Goal: Task Accomplishment & Management: Manage account settings

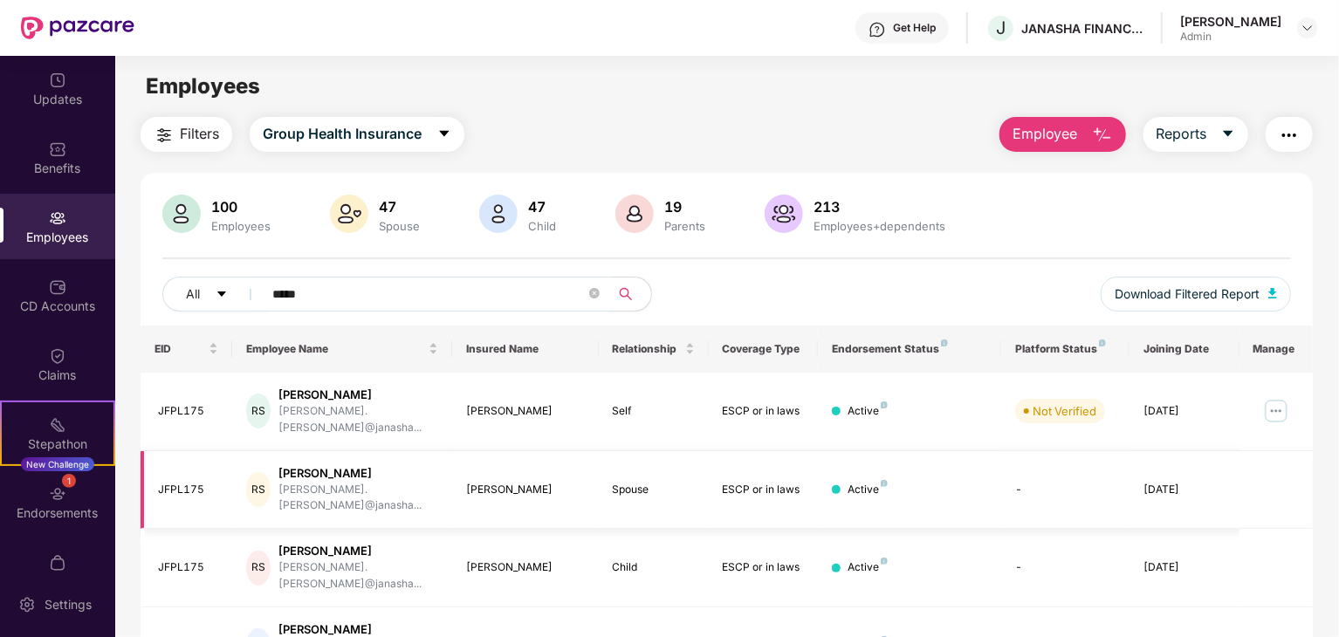
scroll to position [56, 0]
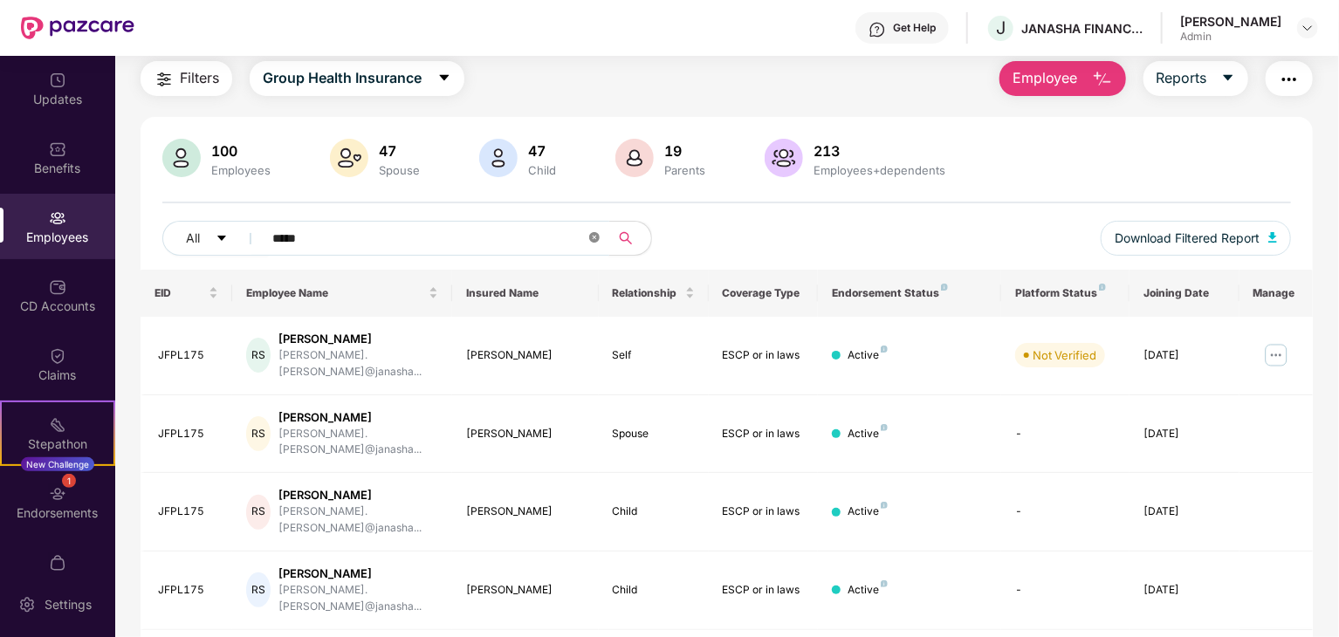
click at [593, 242] on icon "close-circle" at bounding box center [594, 237] width 10 height 10
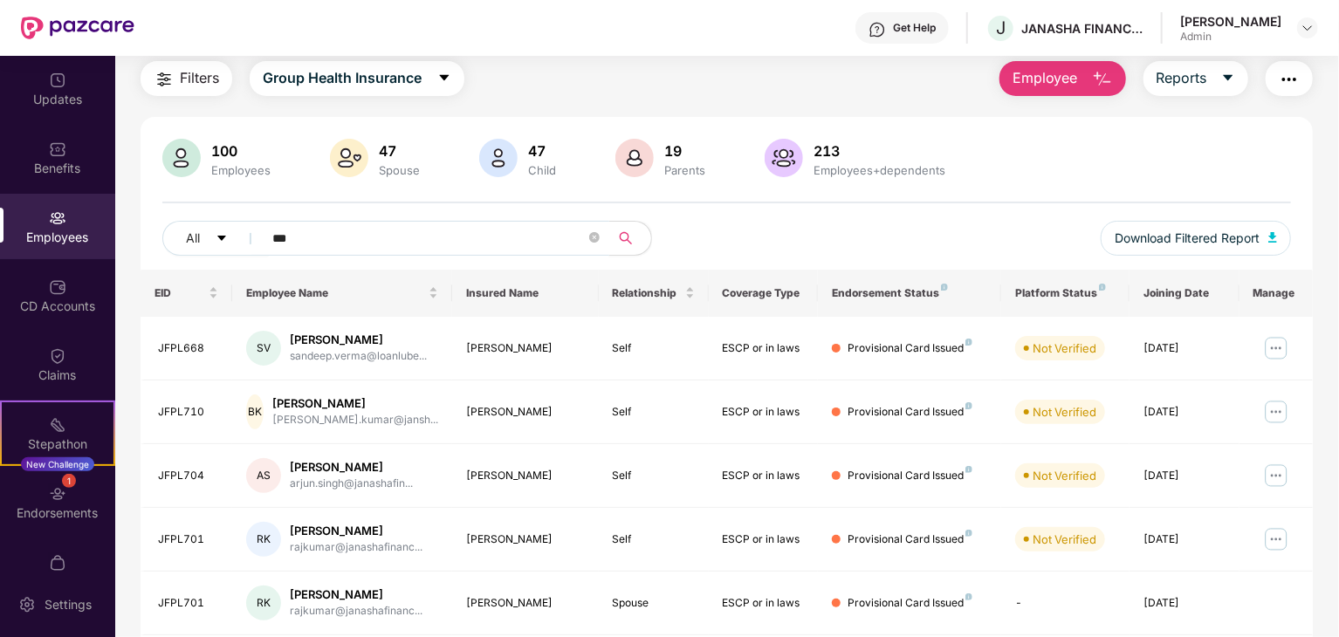
type input "****"
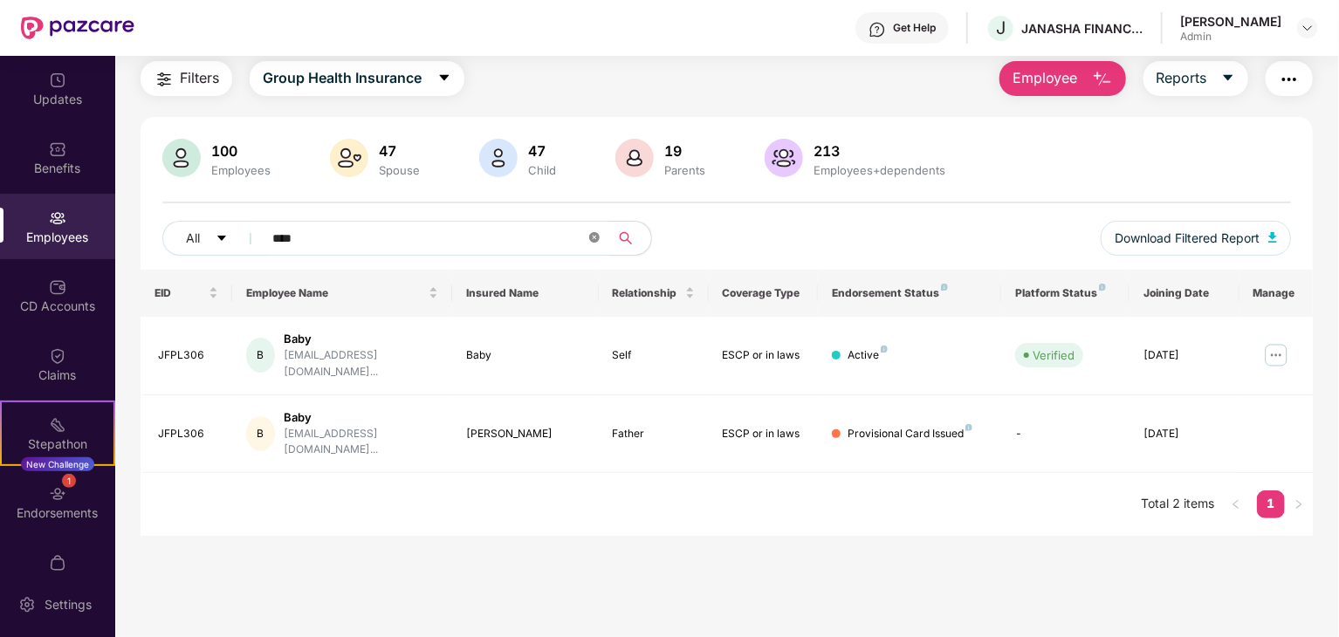
click at [593, 240] on icon "close-circle" at bounding box center [594, 237] width 10 height 10
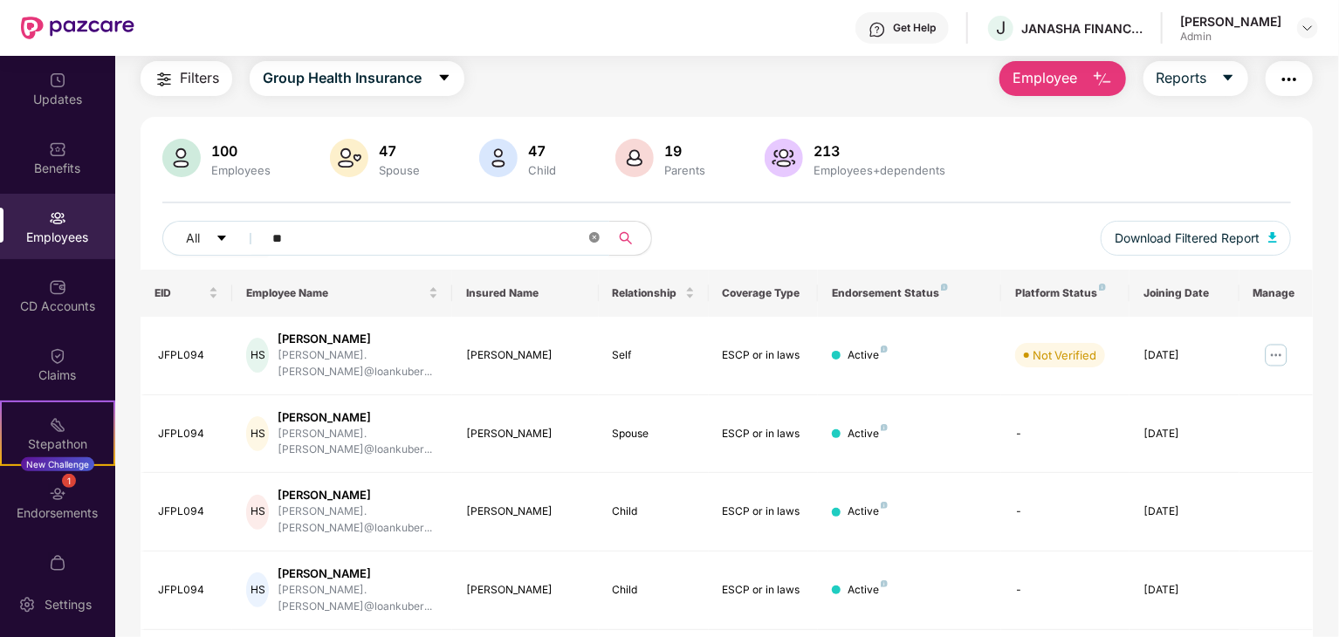
type input "*"
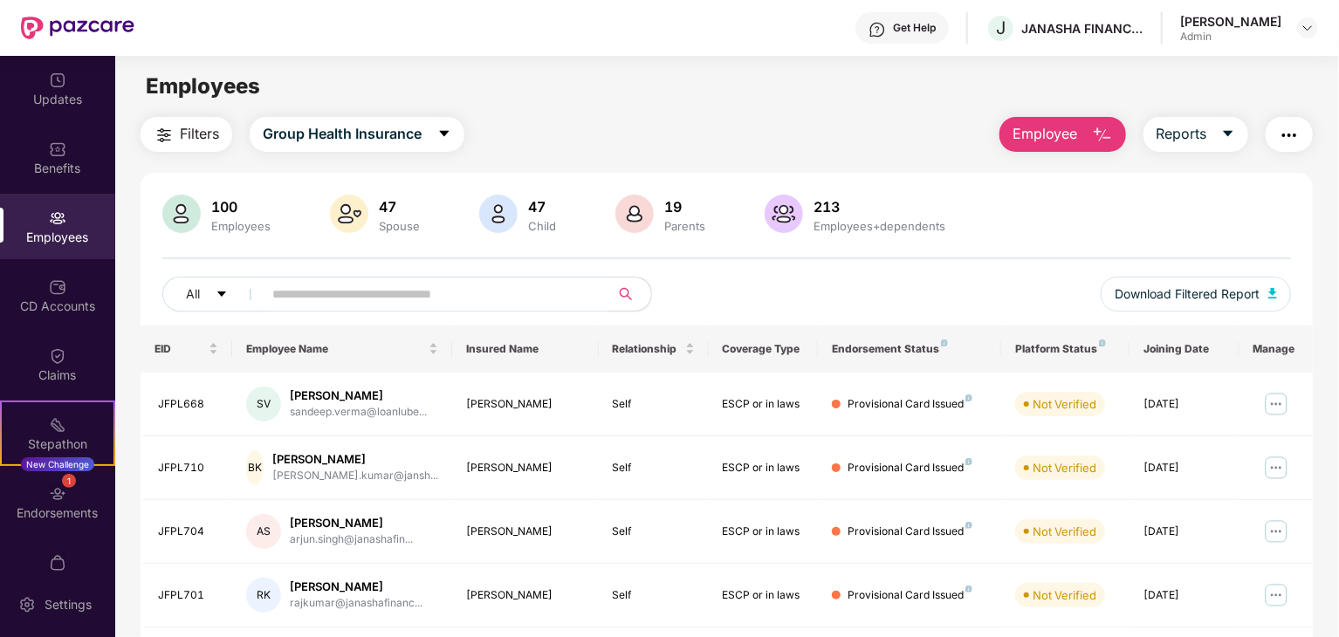
click at [347, 216] on img at bounding box center [349, 214] width 38 height 38
click at [633, 211] on img at bounding box center [634, 214] width 38 height 38
click at [402, 124] on span "Group Health Insurance" at bounding box center [342, 134] width 159 height 22
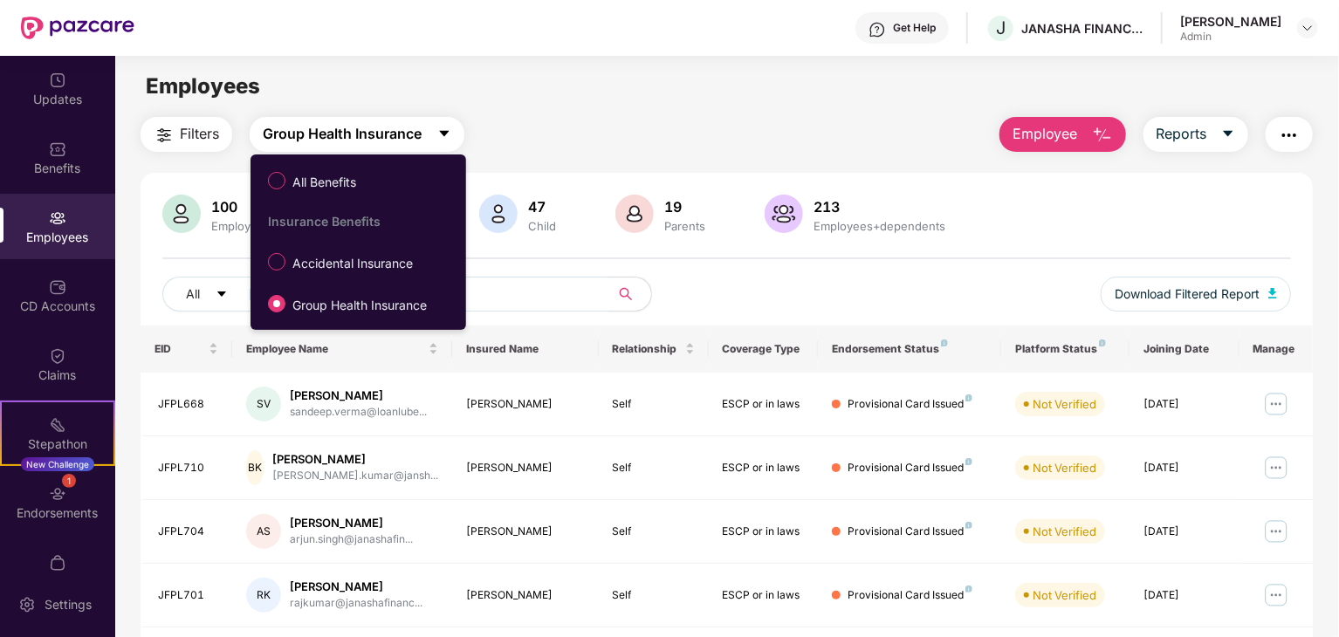
click at [402, 124] on span "Group Health Insurance" at bounding box center [342, 134] width 159 height 22
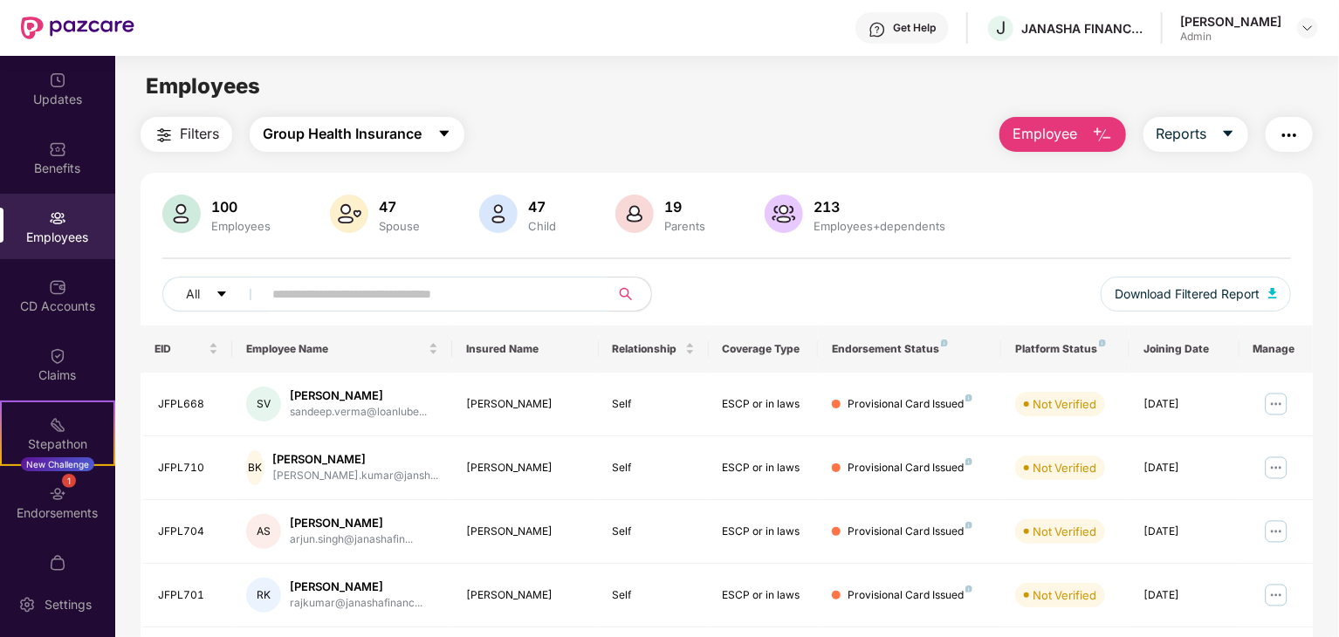
click at [401, 123] on span "Group Health Insurance" at bounding box center [342, 134] width 159 height 22
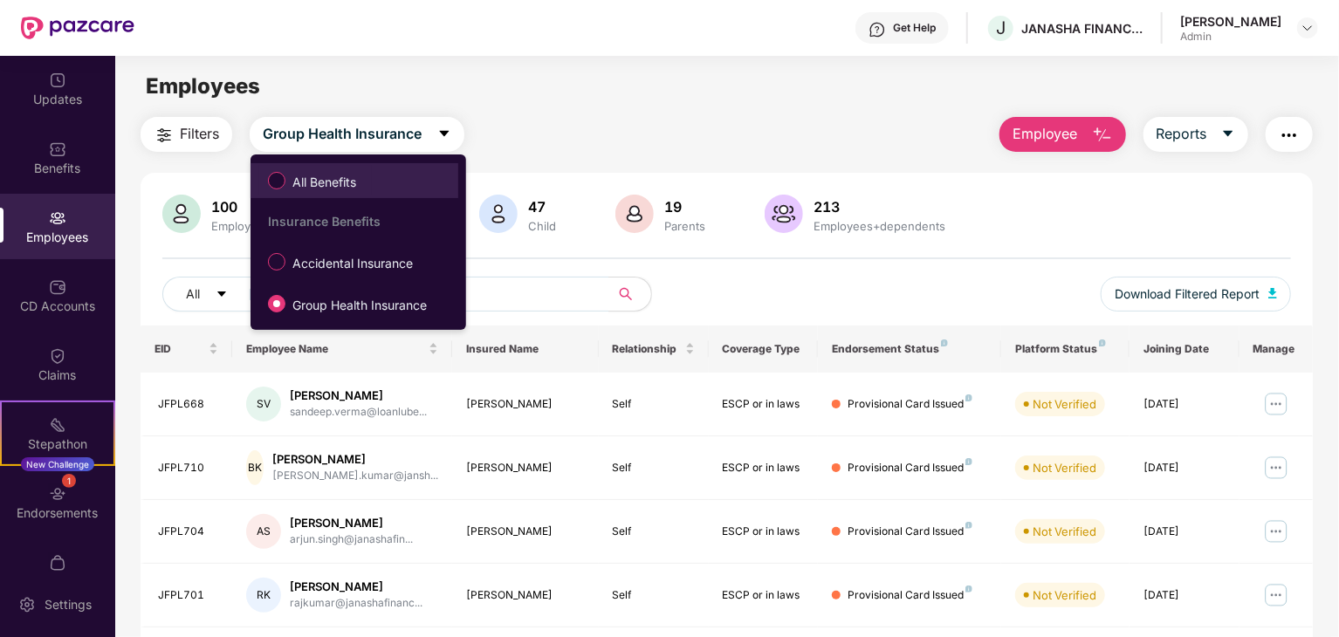
click at [340, 179] on span "All Benefits" at bounding box center [324, 182] width 78 height 19
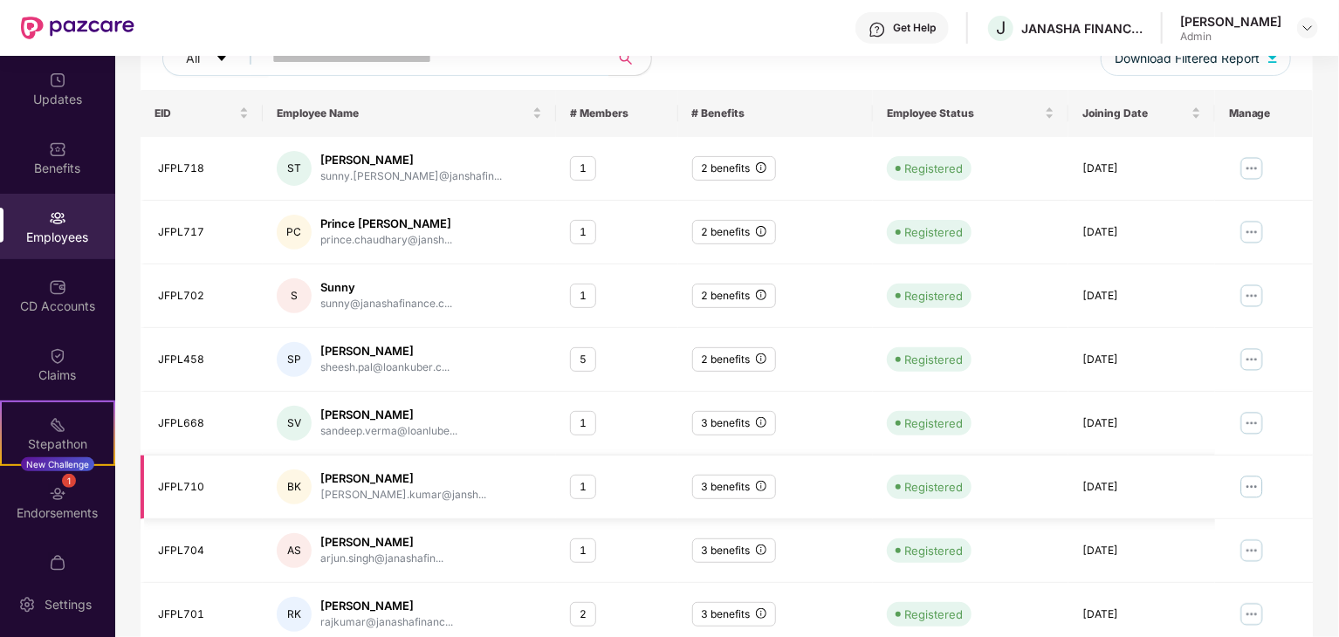
scroll to position [349, 0]
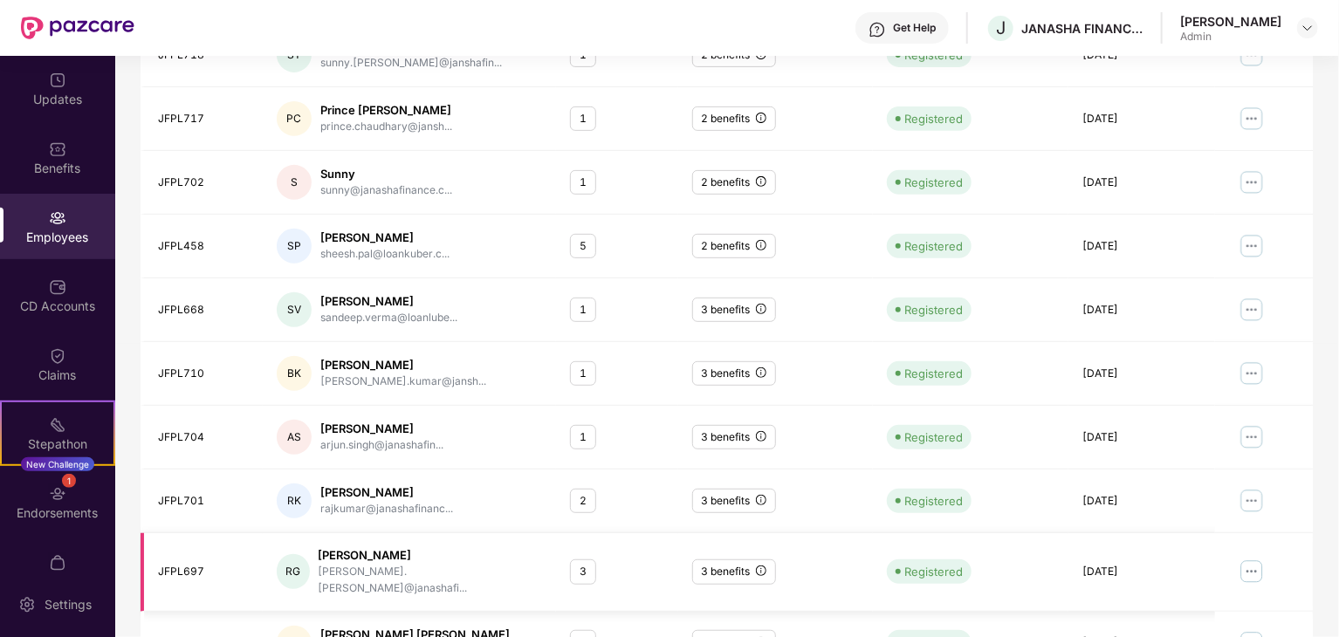
click at [1255, 562] on img at bounding box center [1252, 572] width 28 height 28
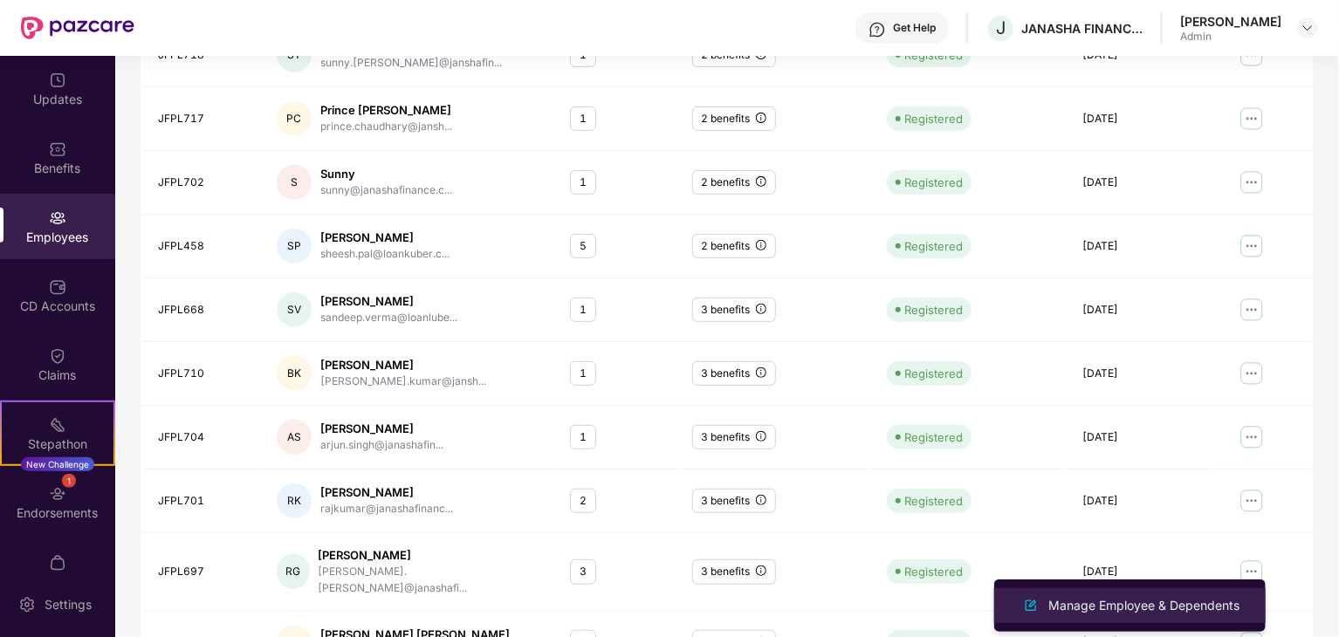
click at [1157, 605] on div "Manage Employee & Dependents" at bounding box center [1144, 605] width 198 height 19
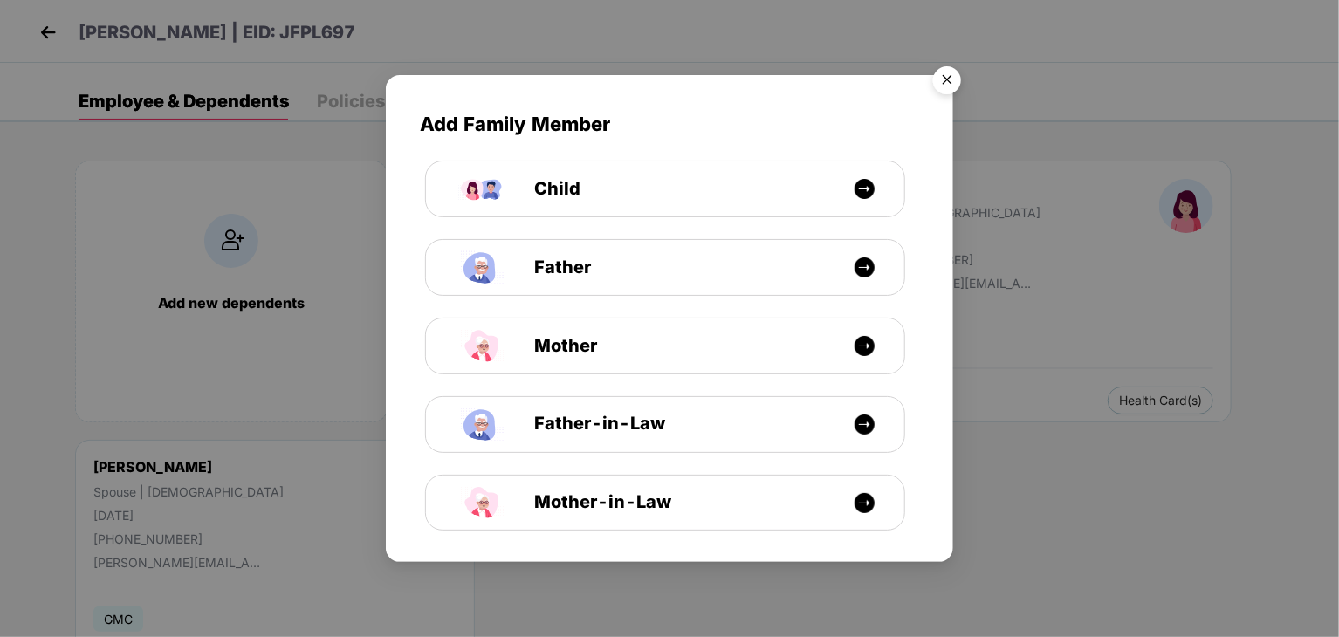
click at [951, 88] on img "Close" at bounding box center [947, 82] width 49 height 49
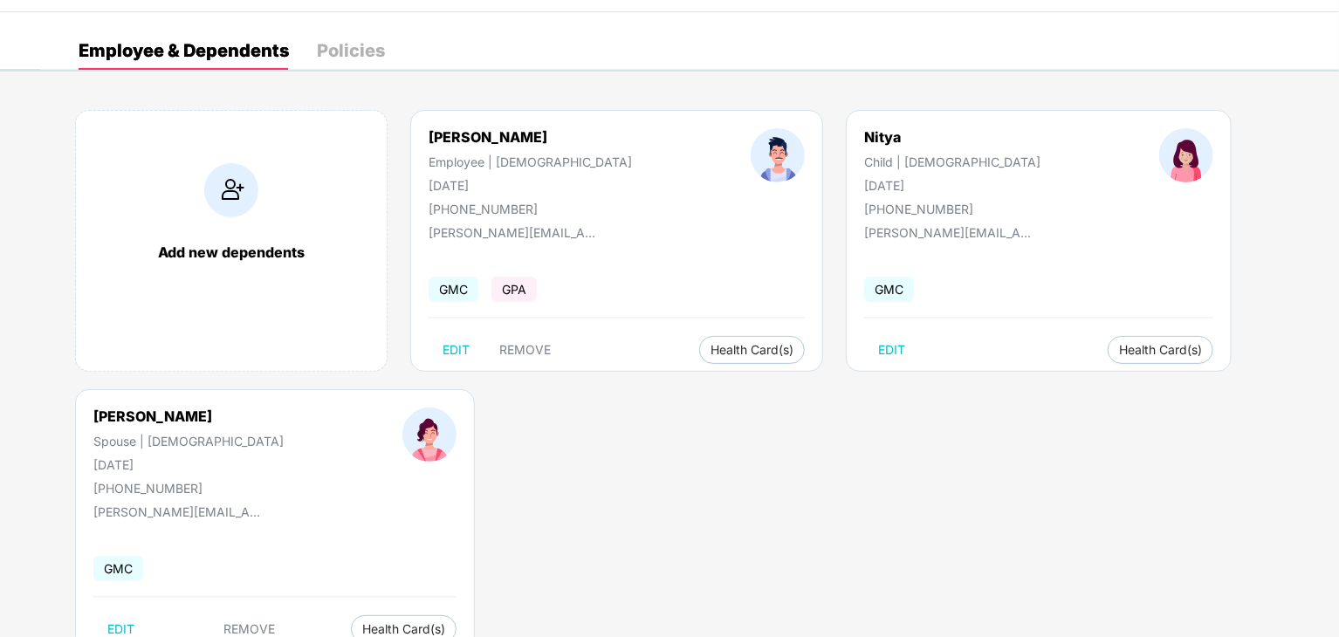
scroll to position [21, 0]
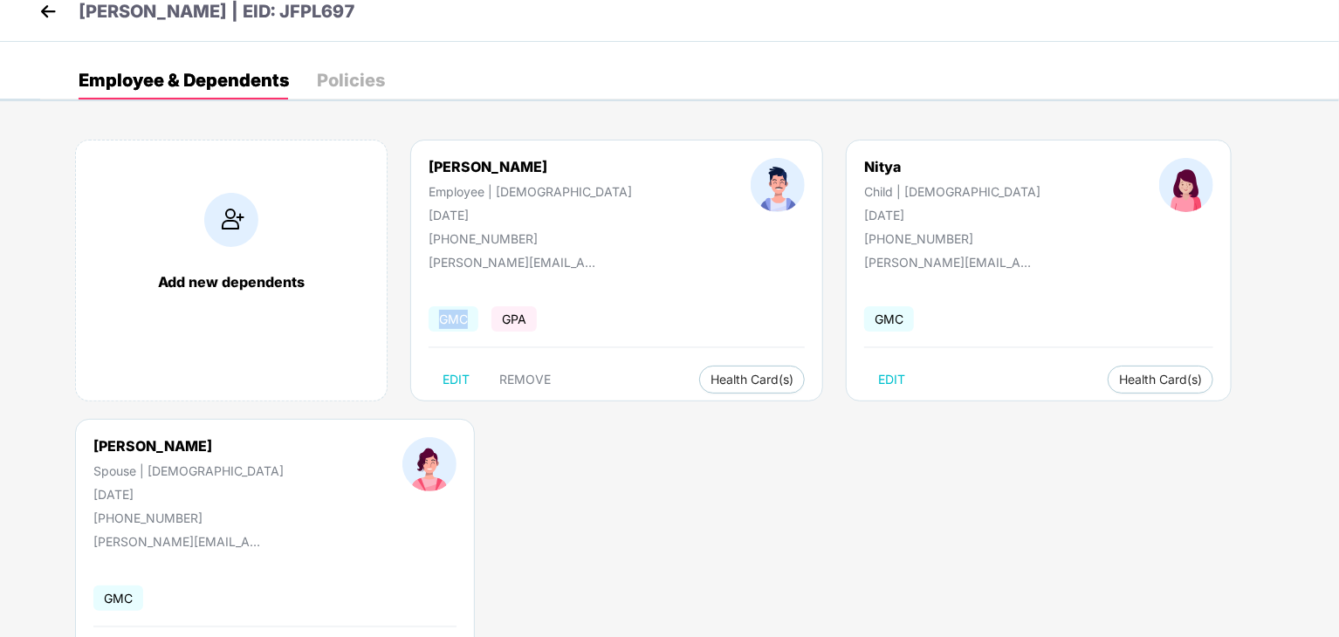
drag, startPoint x: 601, startPoint y: 262, endPoint x: 457, endPoint y: 263, distance: 143.2
click at [469, 277] on div "Rachit Goyal Employee | Male 18 Feb 1988 +919368410377 rachit.goyal@janashafina…" at bounding box center [616, 271] width 413 height 262
drag, startPoint x: 427, startPoint y: 263, endPoint x: 611, endPoint y: 270, distance: 184.3
click at [611, 270] on div "Rachit Goyal Employee | Male 18 Feb 1988 +919368410377 rachit.goyal@janashafina…" at bounding box center [616, 271] width 413 height 262
click at [47, 12] on img at bounding box center [48, 11] width 26 height 26
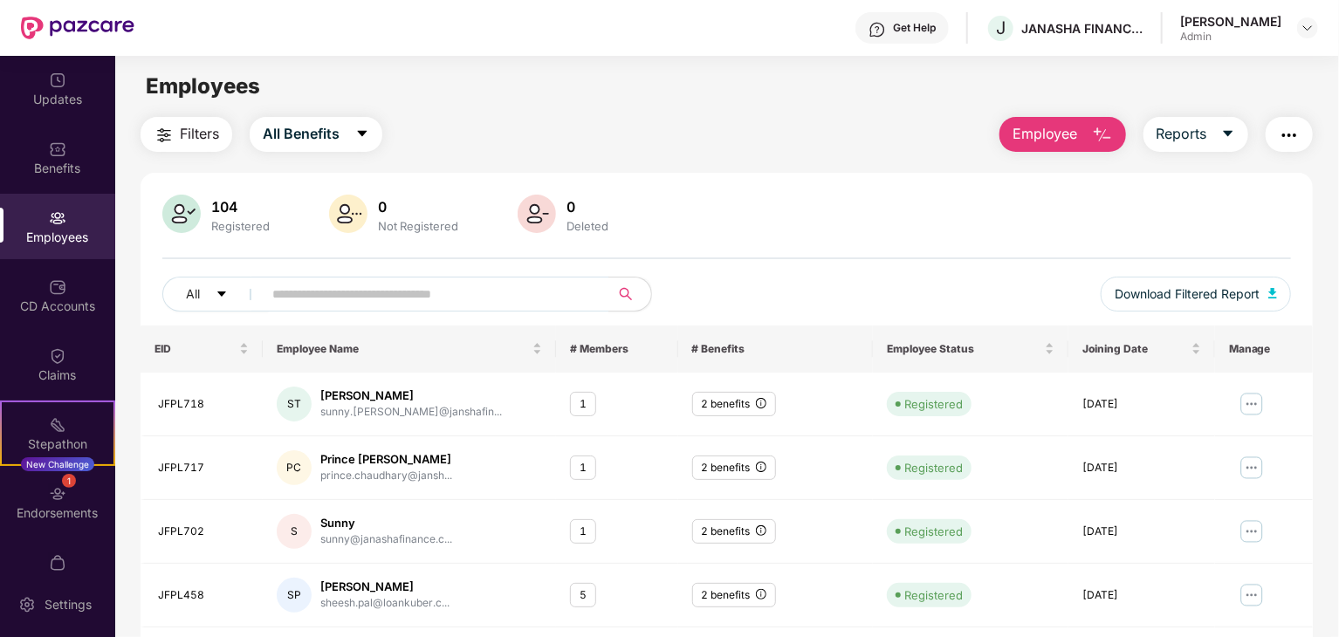
click at [1094, 134] on img "button" at bounding box center [1102, 135] width 21 height 21
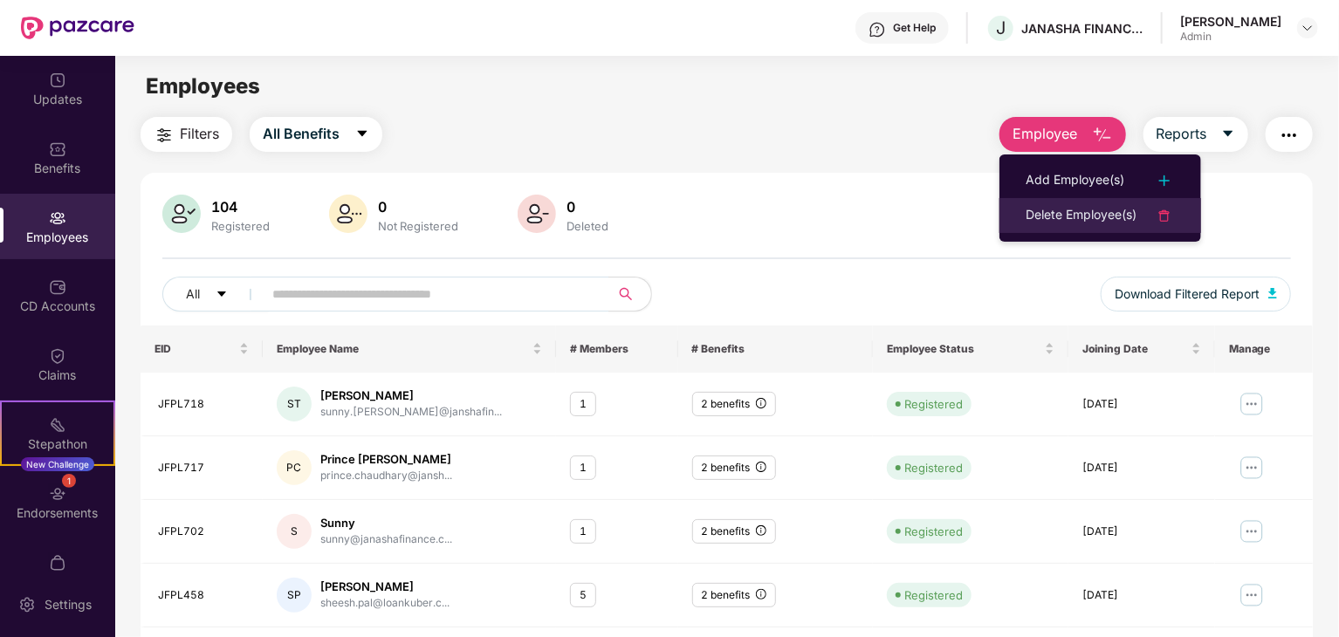
click at [1110, 215] on div "Delete Employee(s)" at bounding box center [1081, 215] width 111 height 21
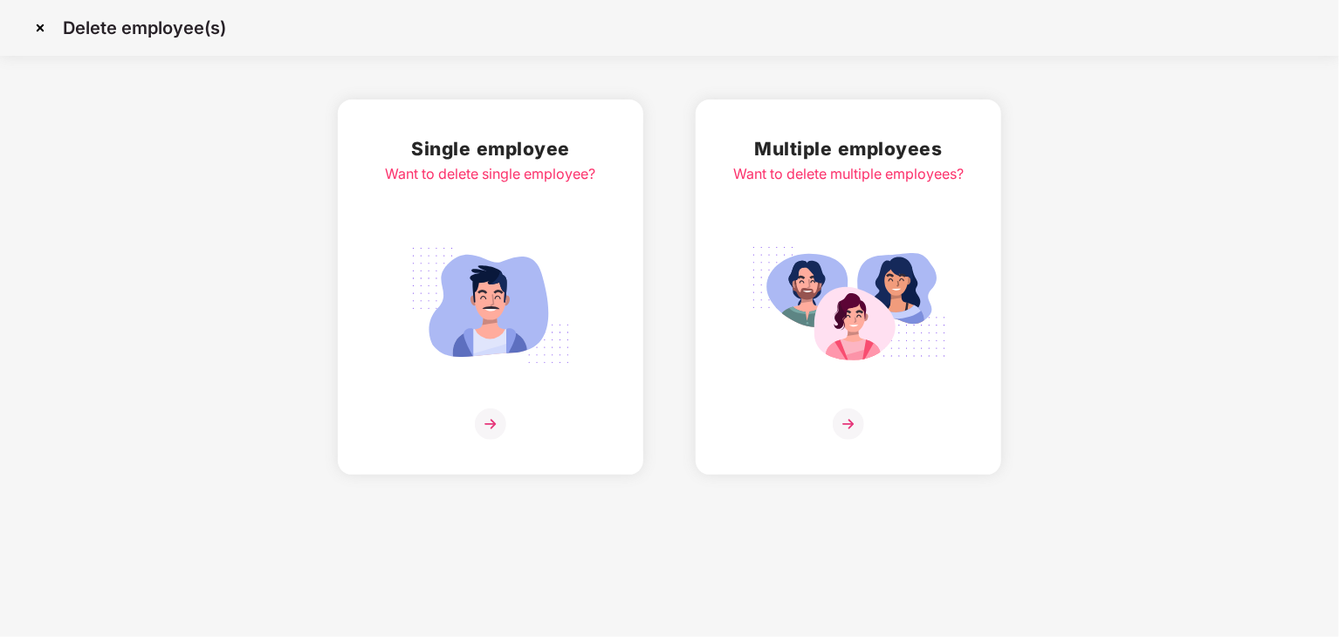
click at [514, 431] on div at bounding box center [491, 424] width 210 height 31
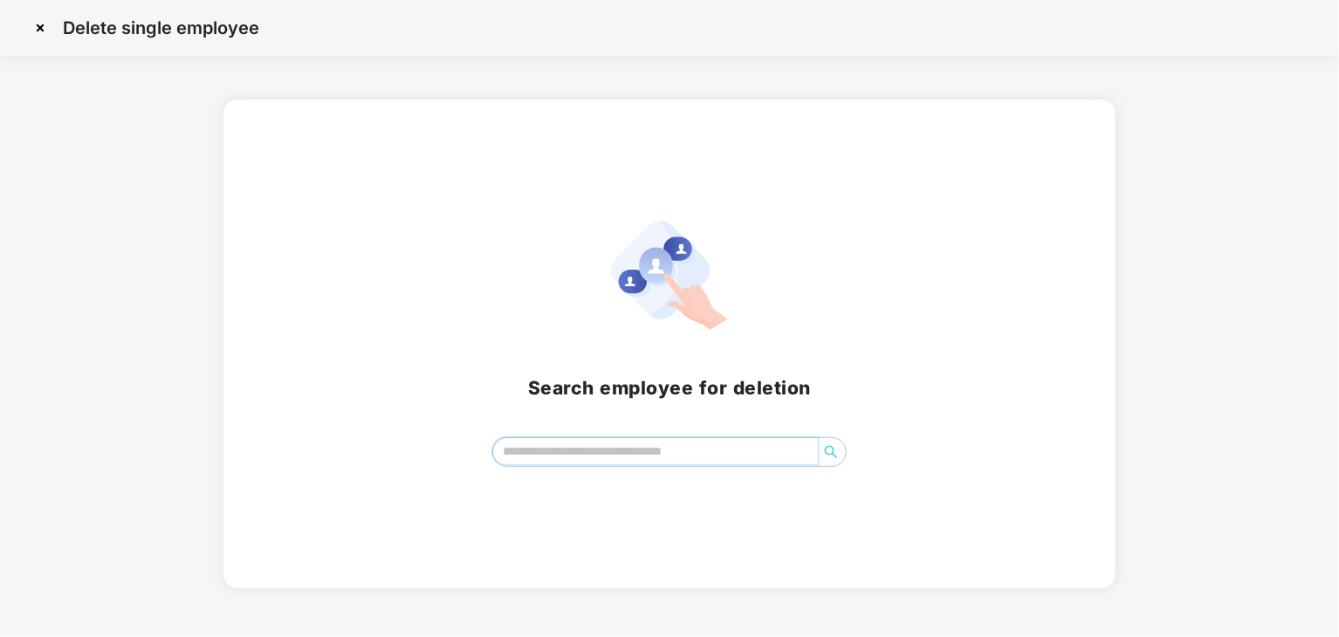
click at [623, 444] on input "search" at bounding box center [655, 451] width 325 height 26
paste input "**********"
type input "**********"
paste input "**********"
type input "**********"
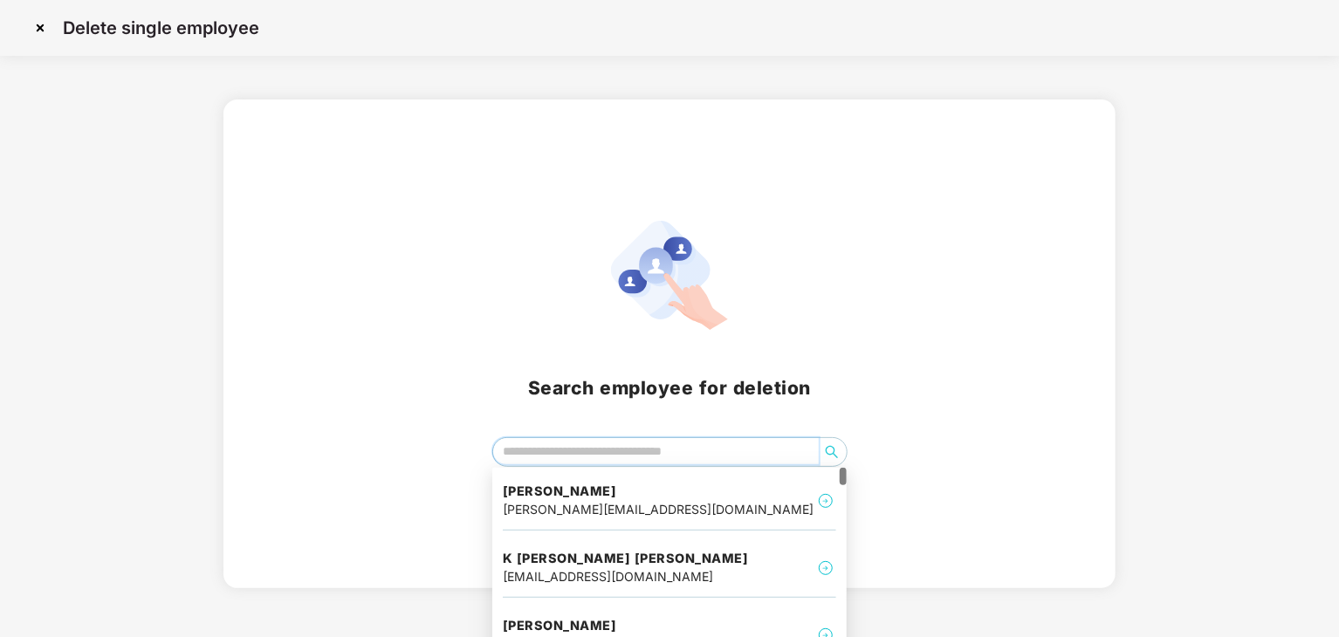
paste input "**********"
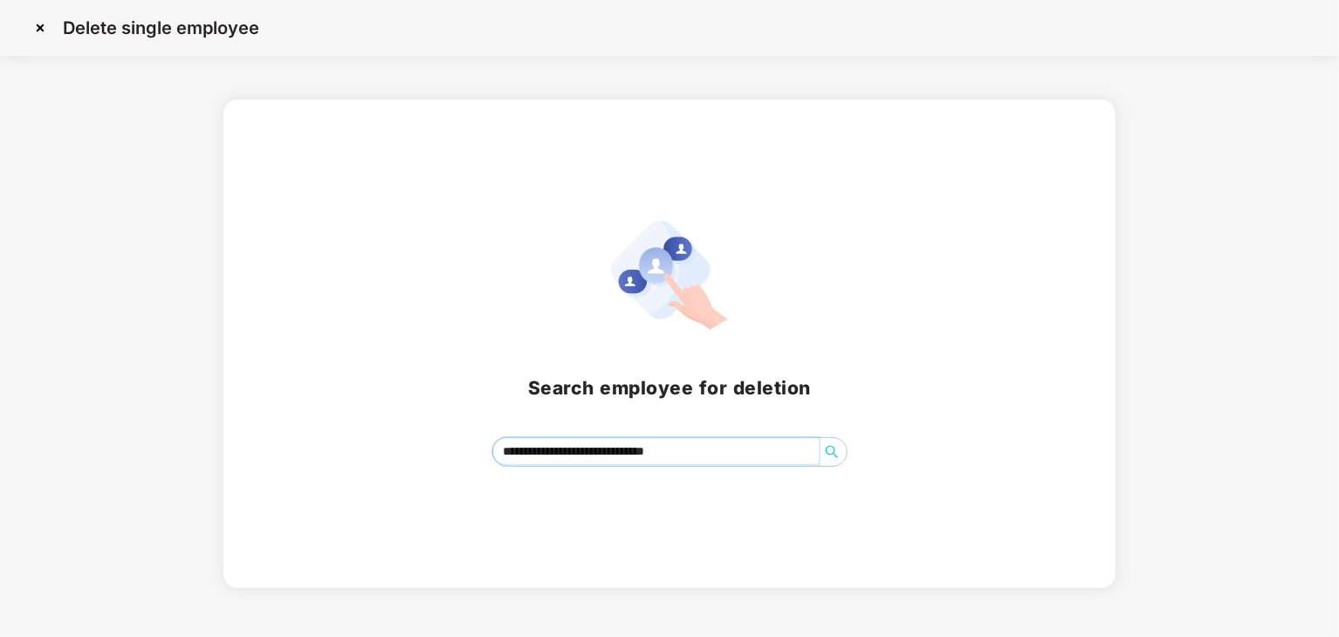
click at [726, 454] on input "**********" at bounding box center [656, 451] width 326 height 26
click at [832, 452] on icon "search" at bounding box center [832, 452] width 14 height 14
drag, startPoint x: 755, startPoint y: 461, endPoint x: 670, endPoint y: 465, distance: 84.8
click at [670, 465] on span "**********" at bounding box center [669, 452] width 355 height 30
type input "**********"
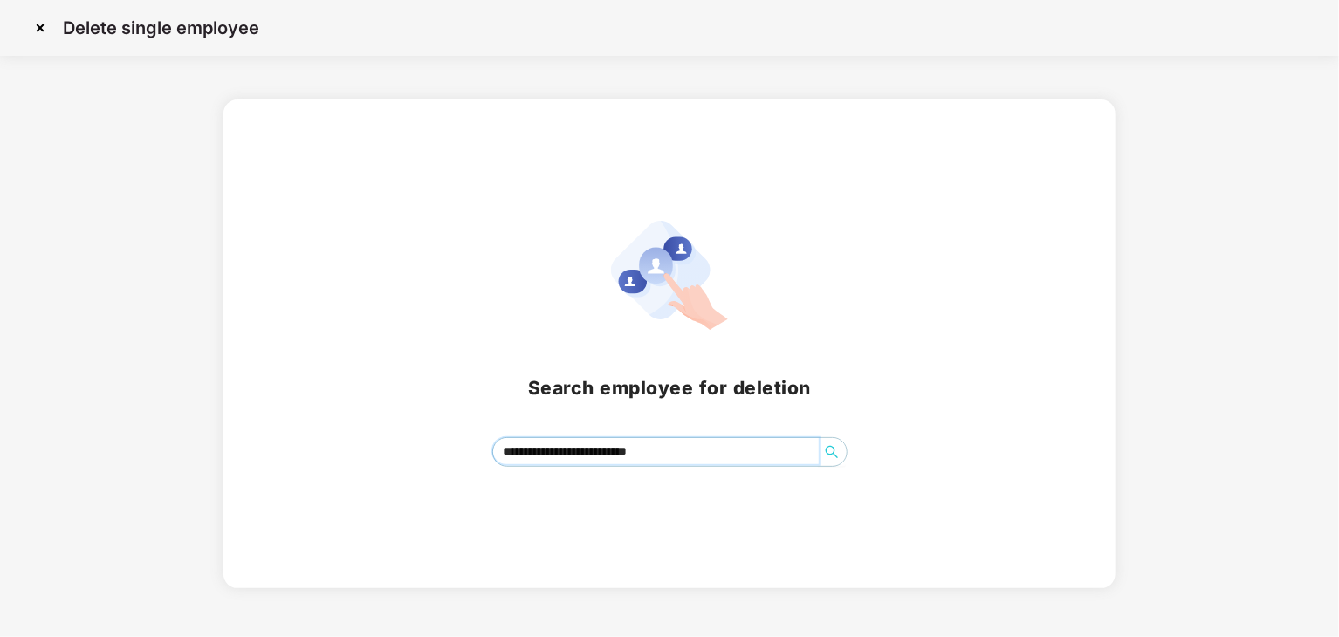
drag, startPoint x: 682, startPoint y: 446, endPoint x: 491, endPoint y: 468, distance: 191.5
click at [491, 468] on div "**********" at bounding box center [669, 344] width 893 height 489
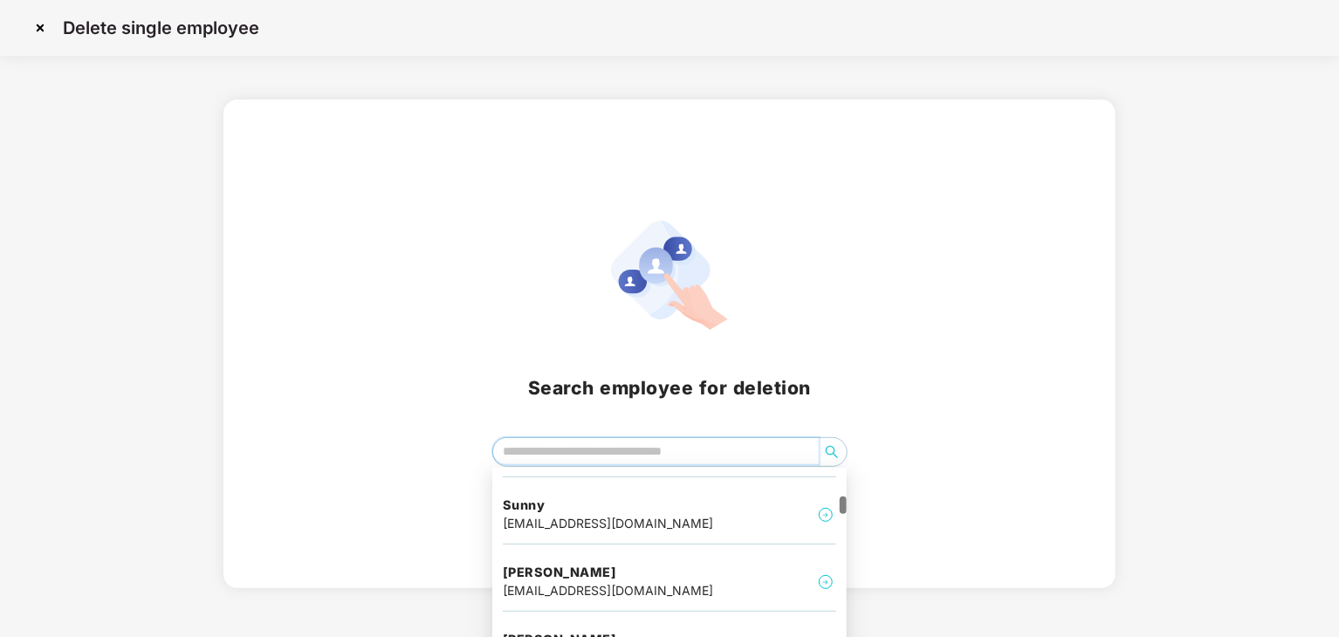
scroll to position [611, 0]
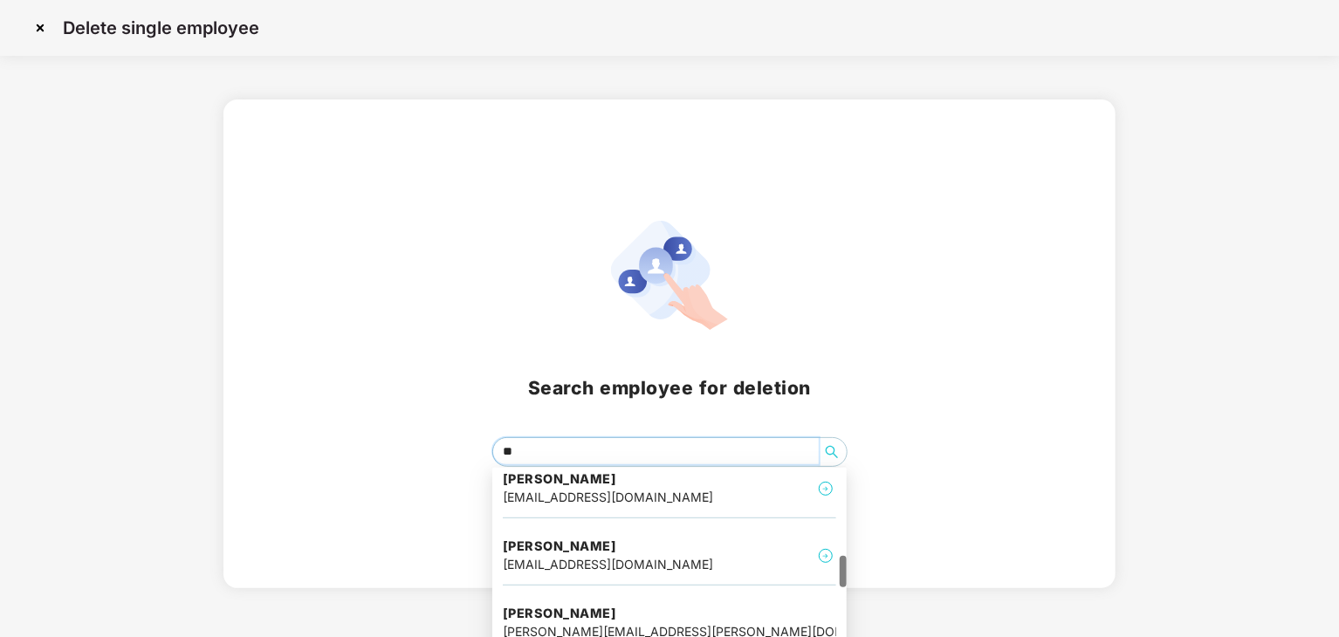
type input "***"
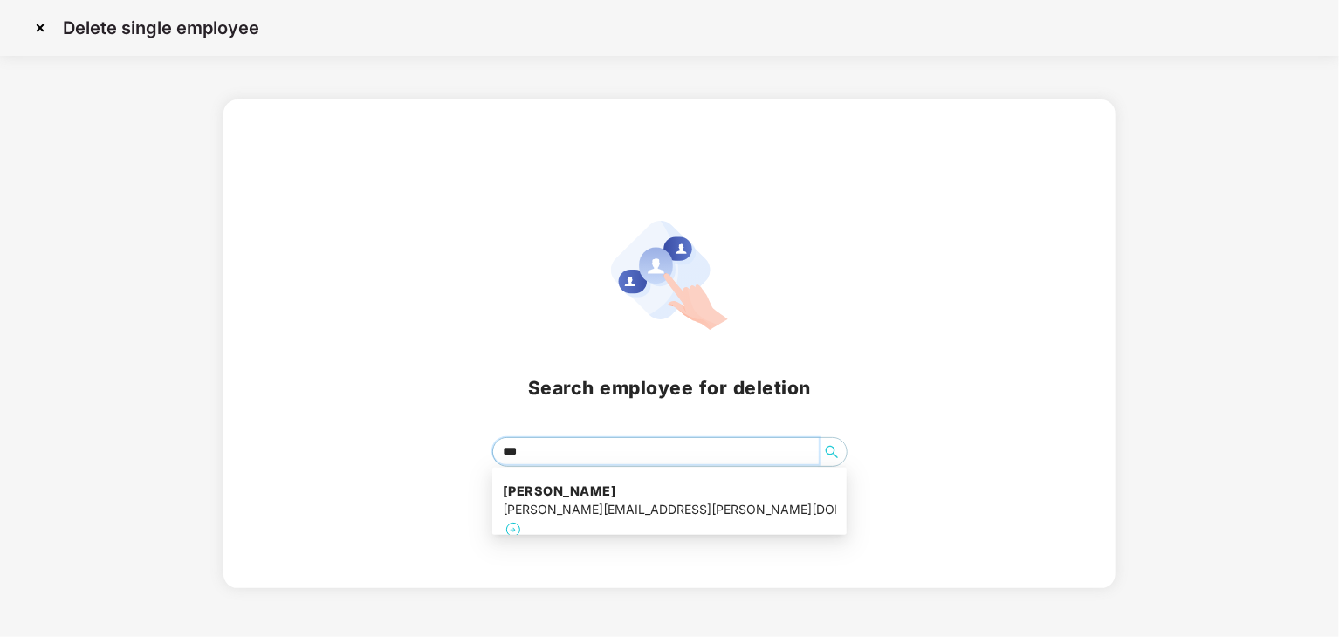
scroll to position [0, 0]
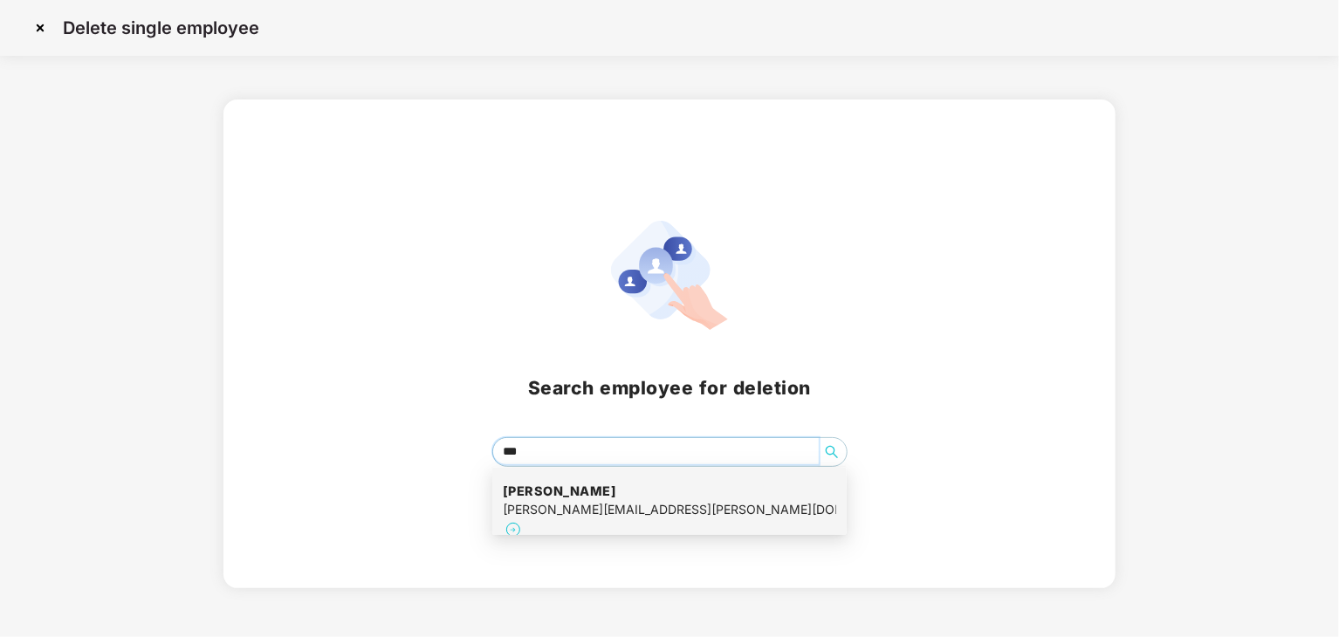
click at [687, 505] on div "rachit.goyal@janashafinance.com" at bounding box center [669, 509] width 333 height 19
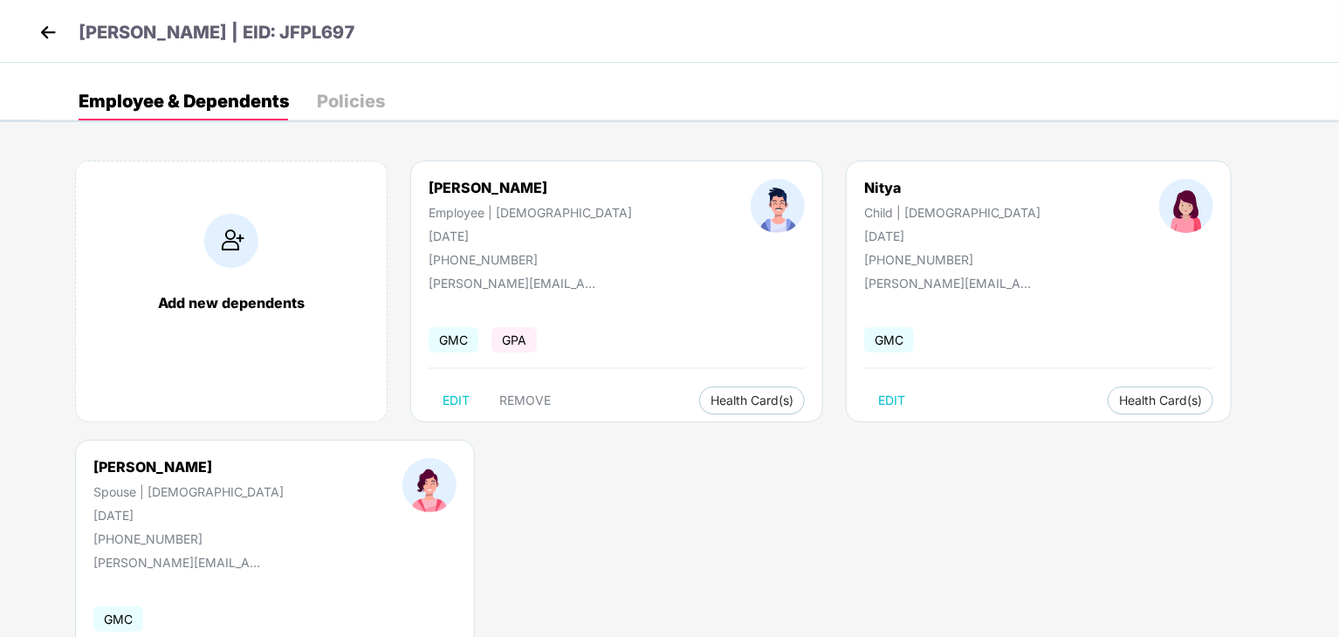
click at [350, 104] on div "Policies" at bounding box center [351, 101] width 68 height 17
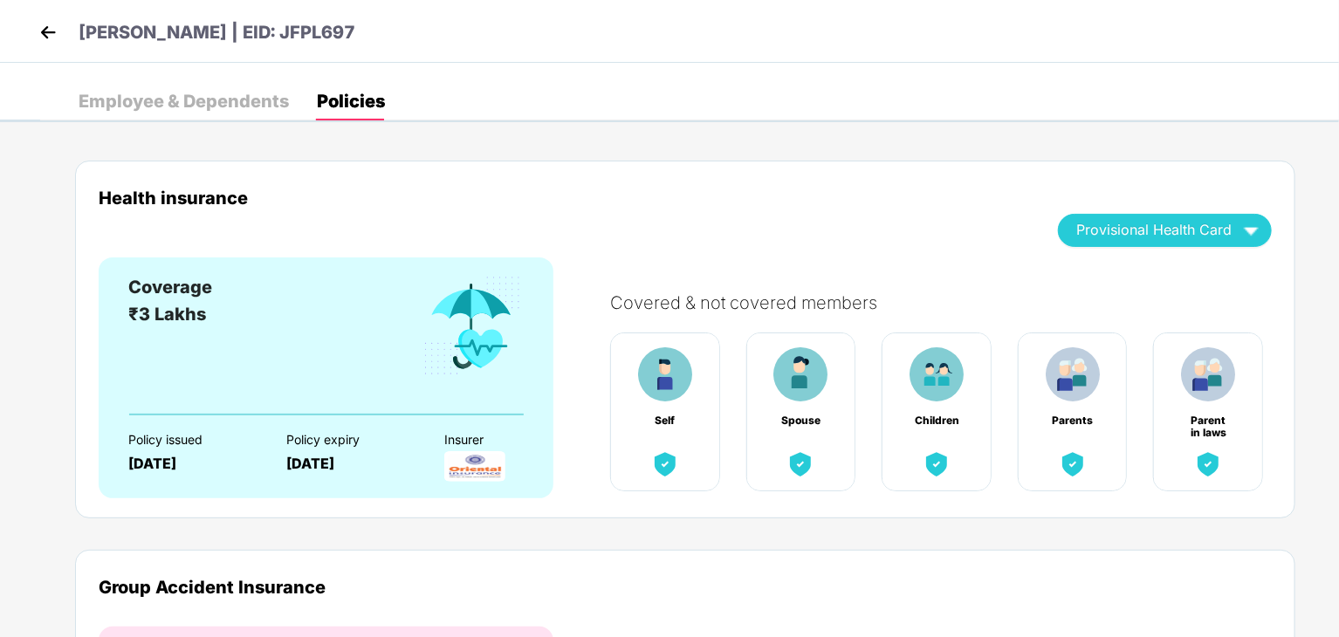
click at [46, 34] on img at bounding box center [48, 32] width 26 height 26
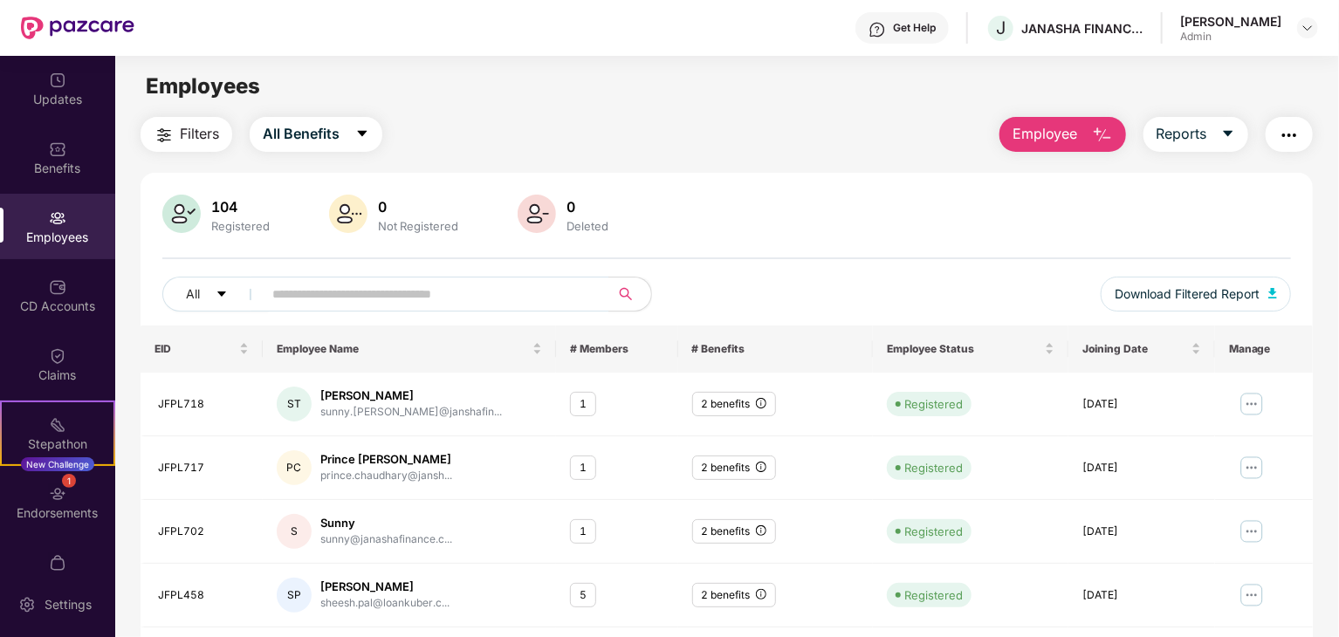
click at [1051, 134] on span "Employee" at bounding box center [1045, 134] width 65 height 22
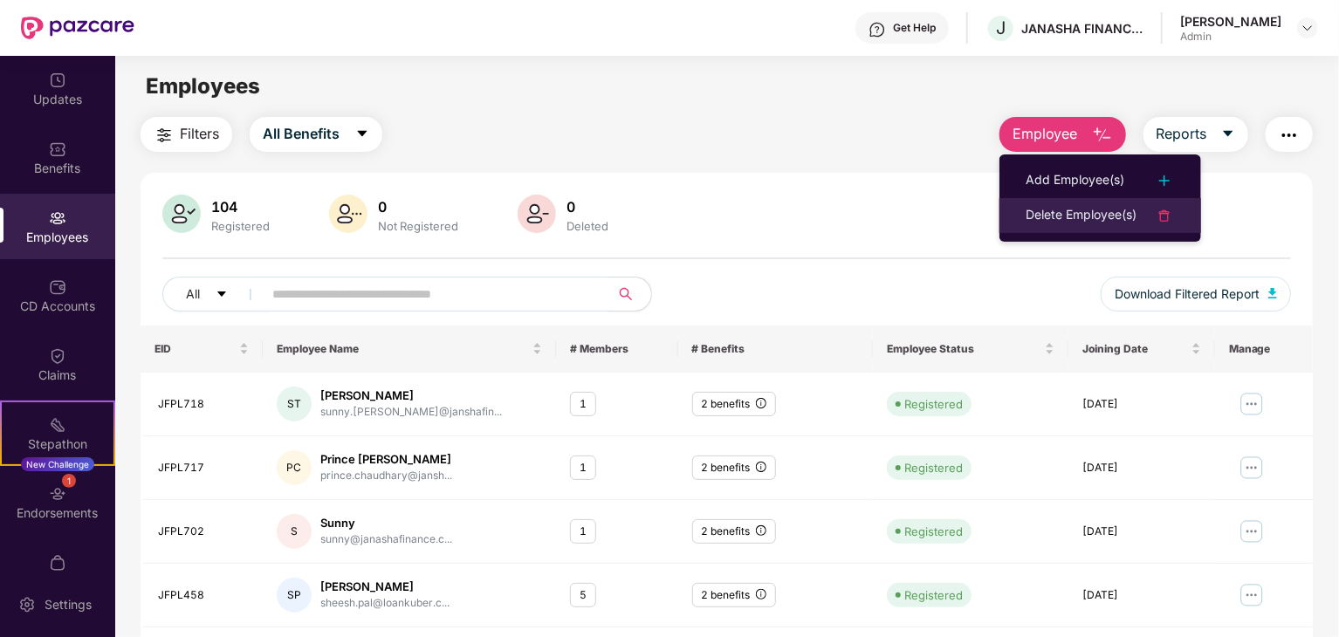
click at [1156, 209] on img at bounding box center [1164, 215] width 21 height 21
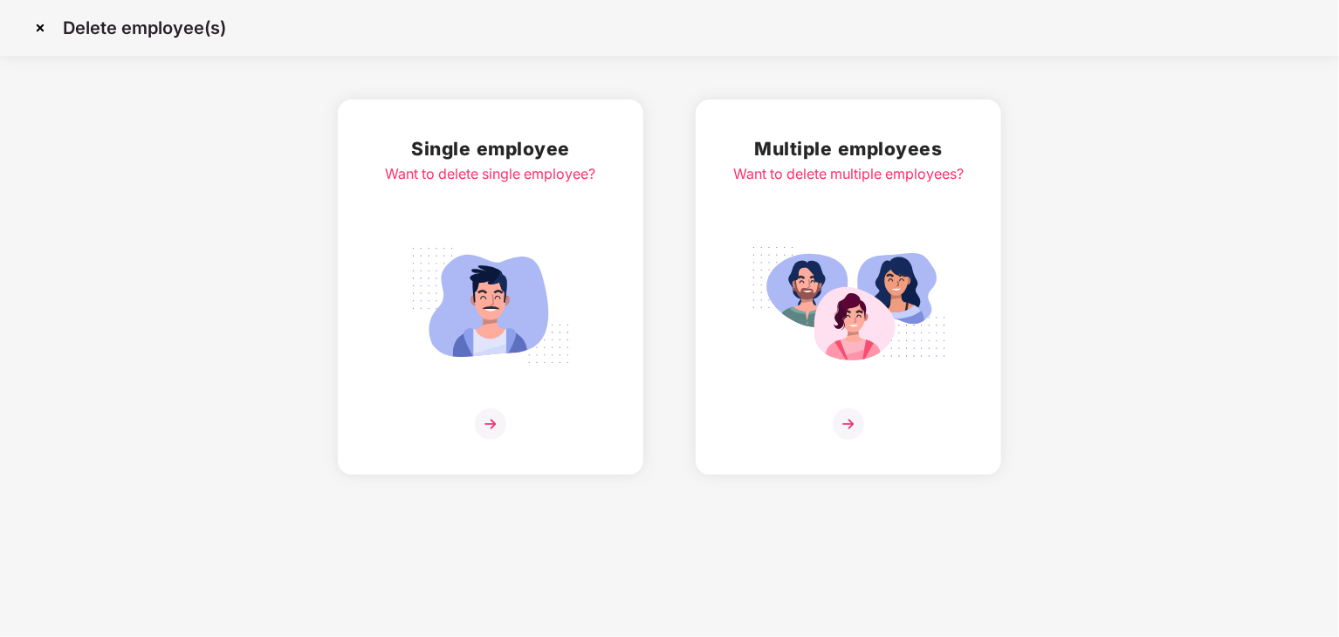
click at [859, 420] on img at bounding box center [848, 424] width 31 height 31
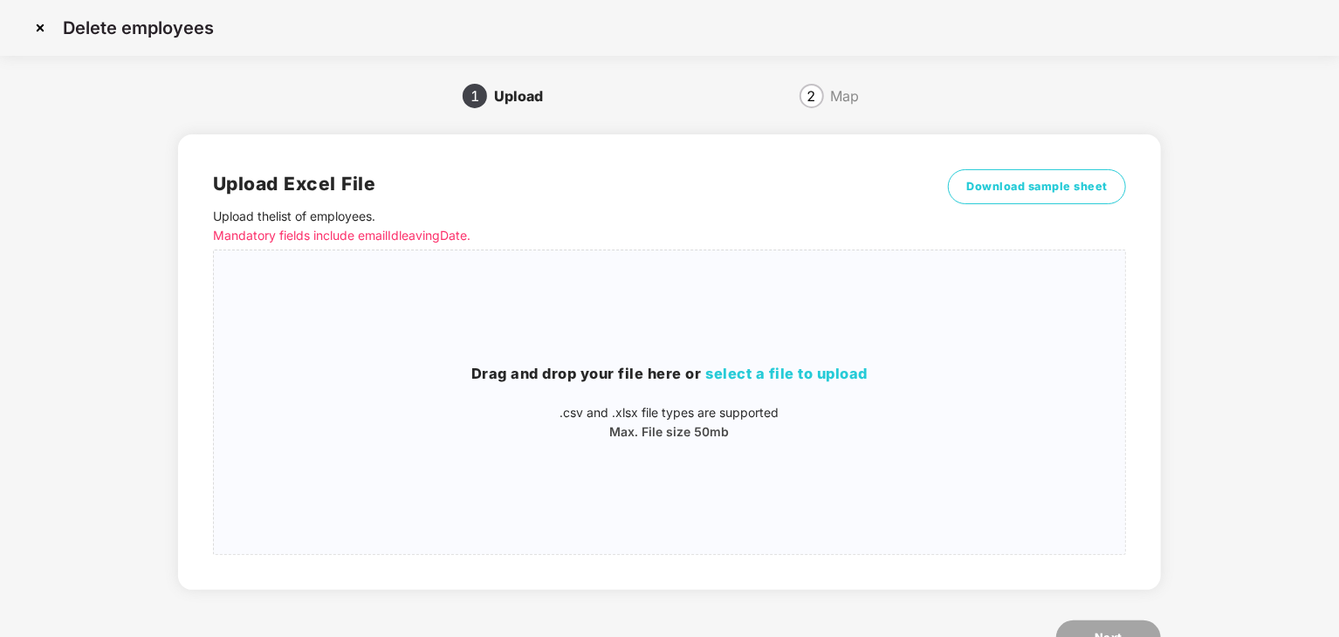
click at [39, 27] on img at bounding box center [40, 28] width 28 height 28
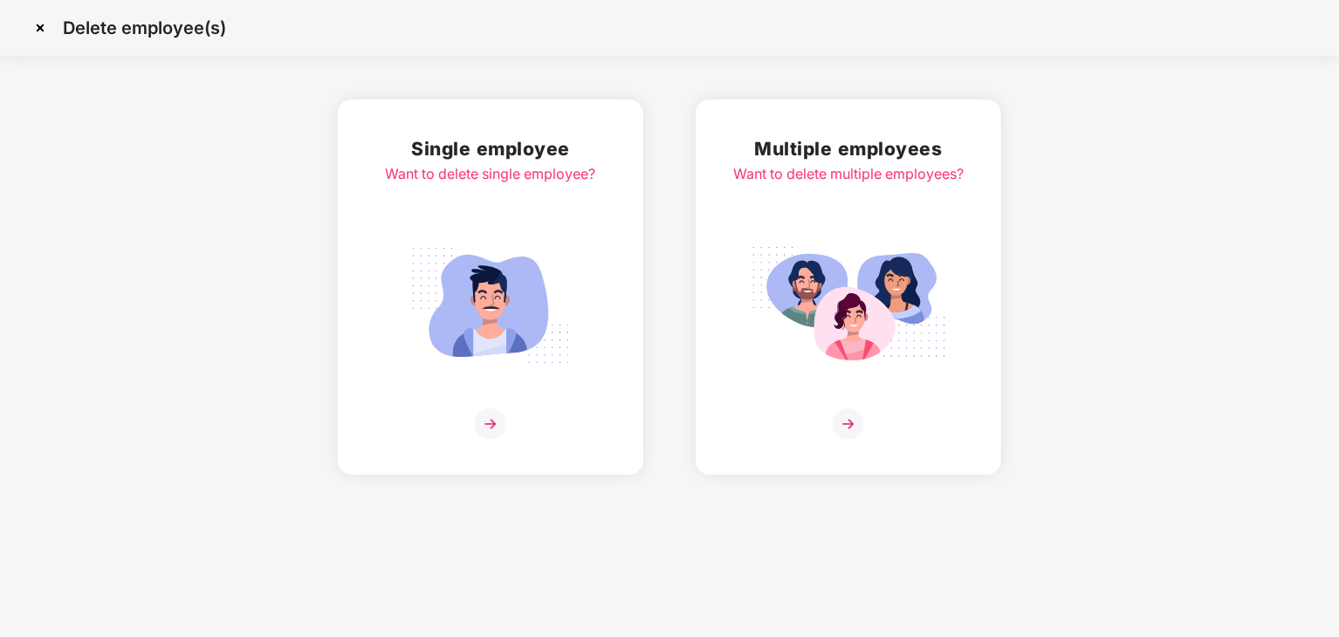
click at [508, 270] on img at bounding box center [491, 305] width 196 height 136
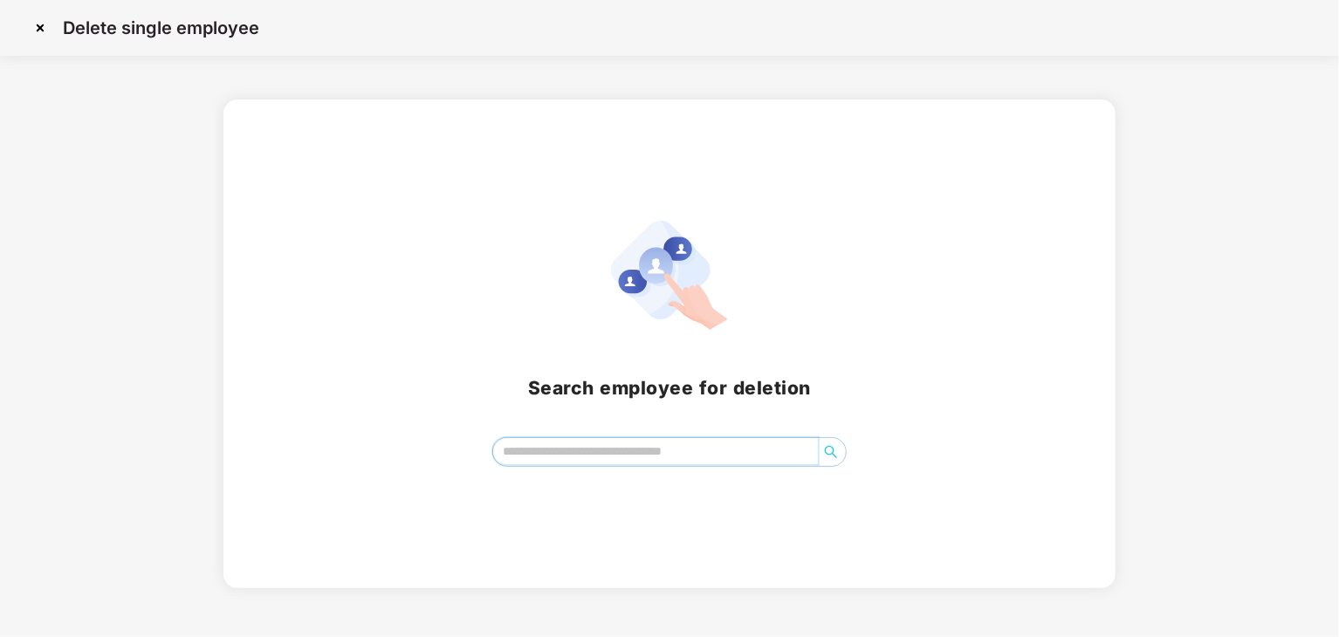
click at [590, 443] on input "search" at bounding box center [655, 451] width 325 height 26
paste input "**********"
type input "**********"
click at [43, 32] on img at bounding box center [40, 28] width 28 height 28
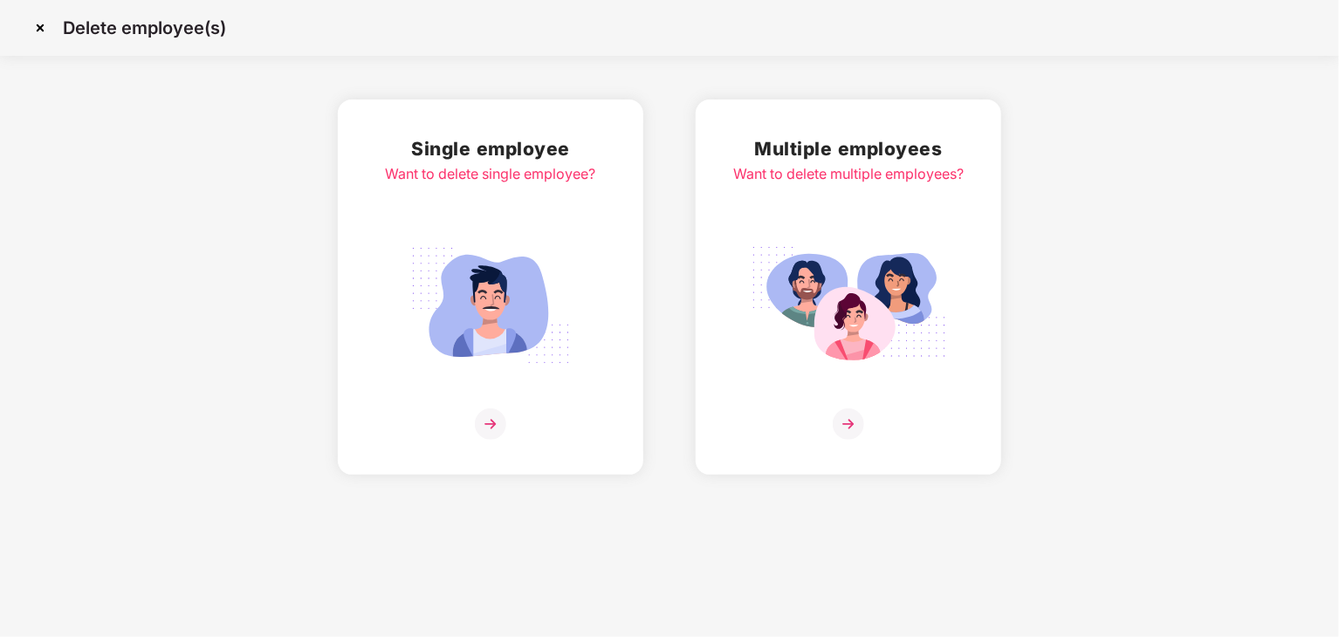
click at [40, 25] on img at bounding box center [40, 28] width 28 height 28
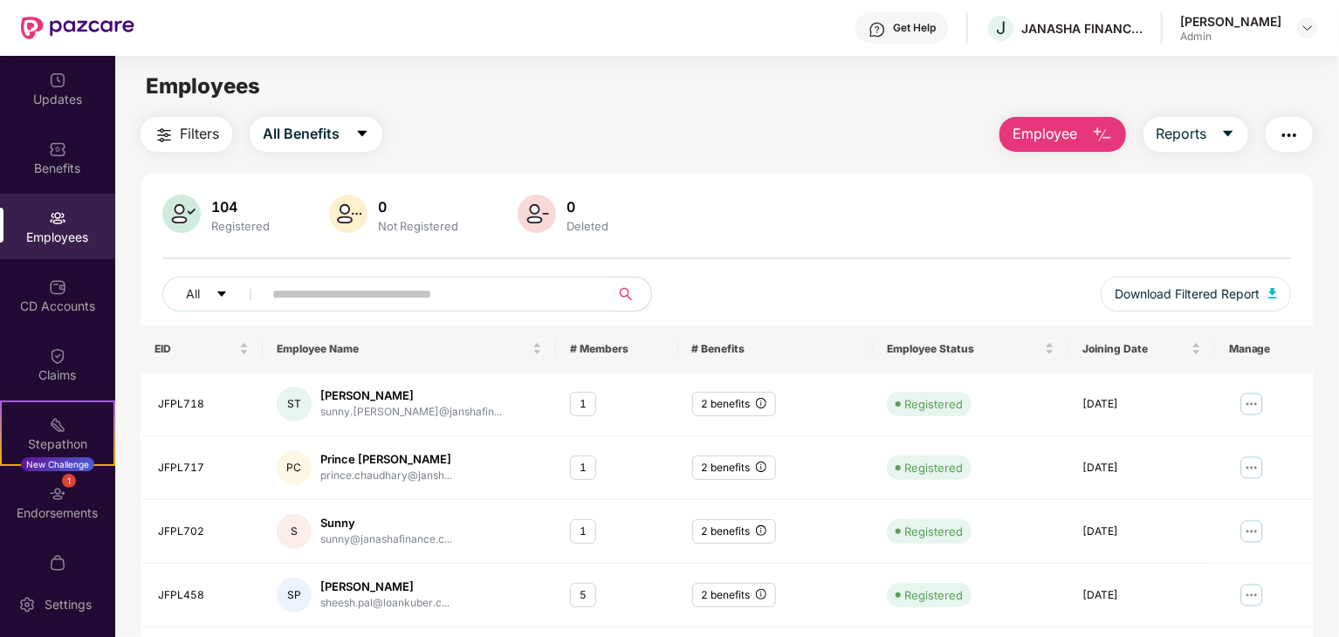
click at [326, 292] on input "text" at bounding box center [428, 294] width 313 height 26
paste input "**********"
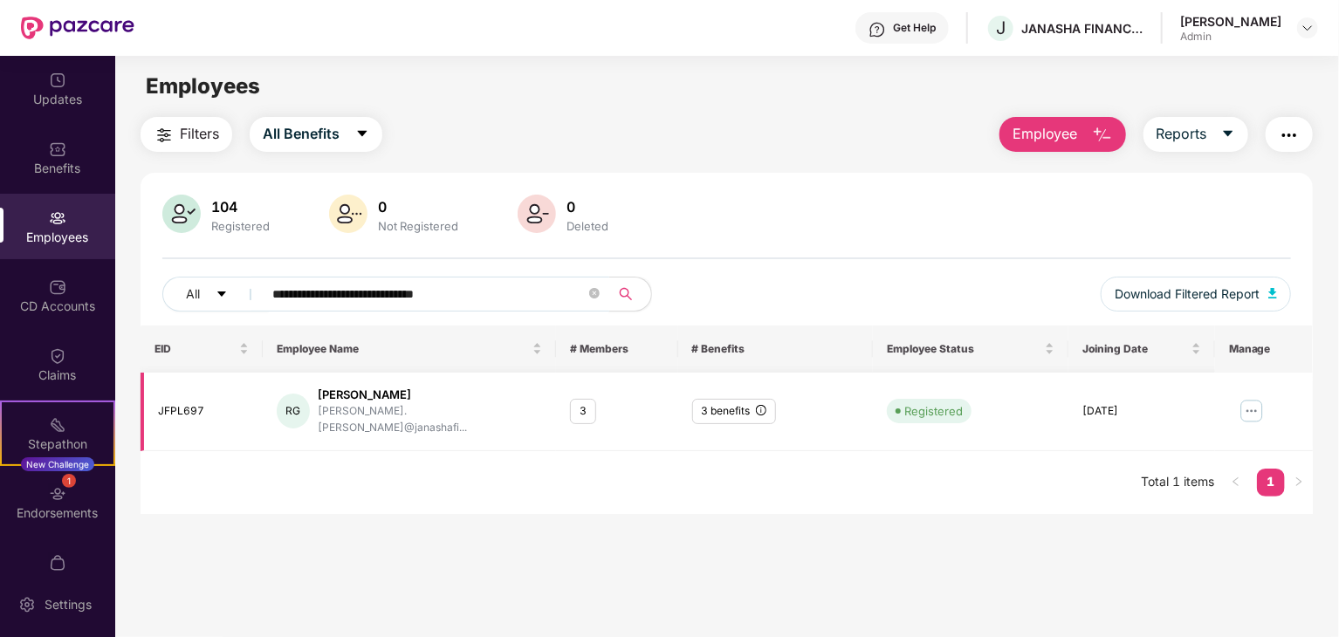
type input "**********"
click at [1250, 405] on img at bounding box center [1252, 411] width 28 height 28
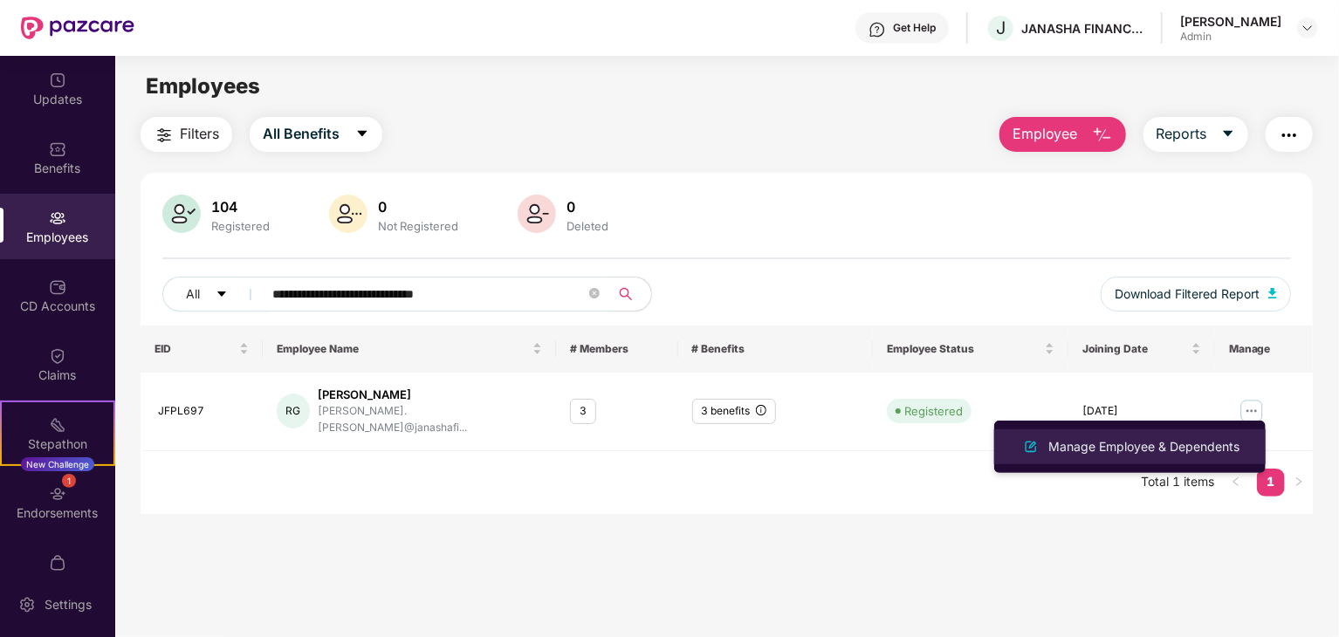
click at [1114, 443] on div "Manage Employee & Dependents" at bounding box center [1144, 446] width 198 height 19
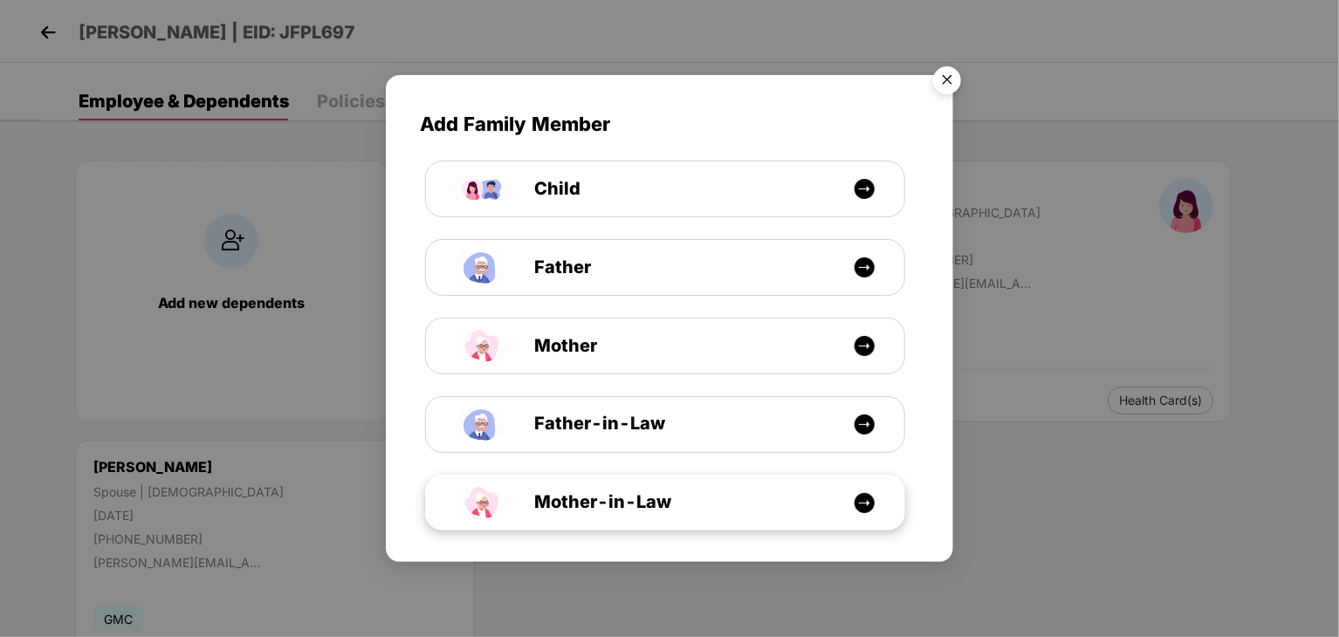
click at [856, 497] on img at bounding box center [865, 503] width 22 height 22
select select "******"
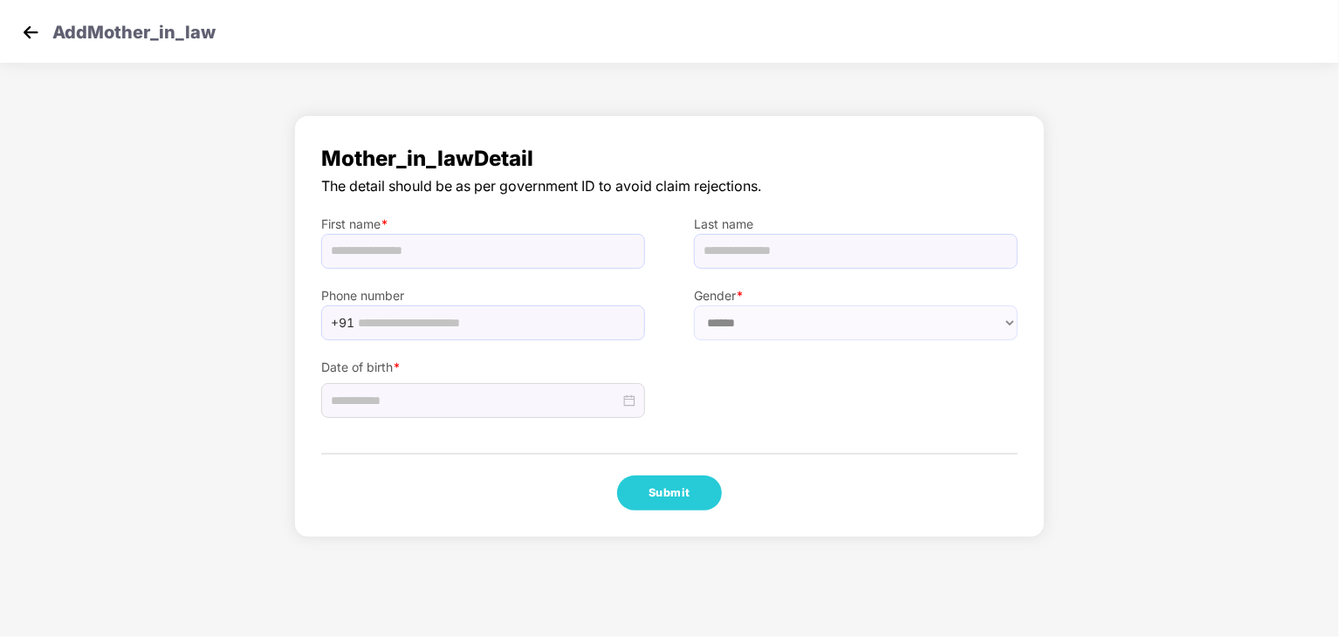
click at [28, 23] on img at bounding box center [30, 32] width 26 height 26
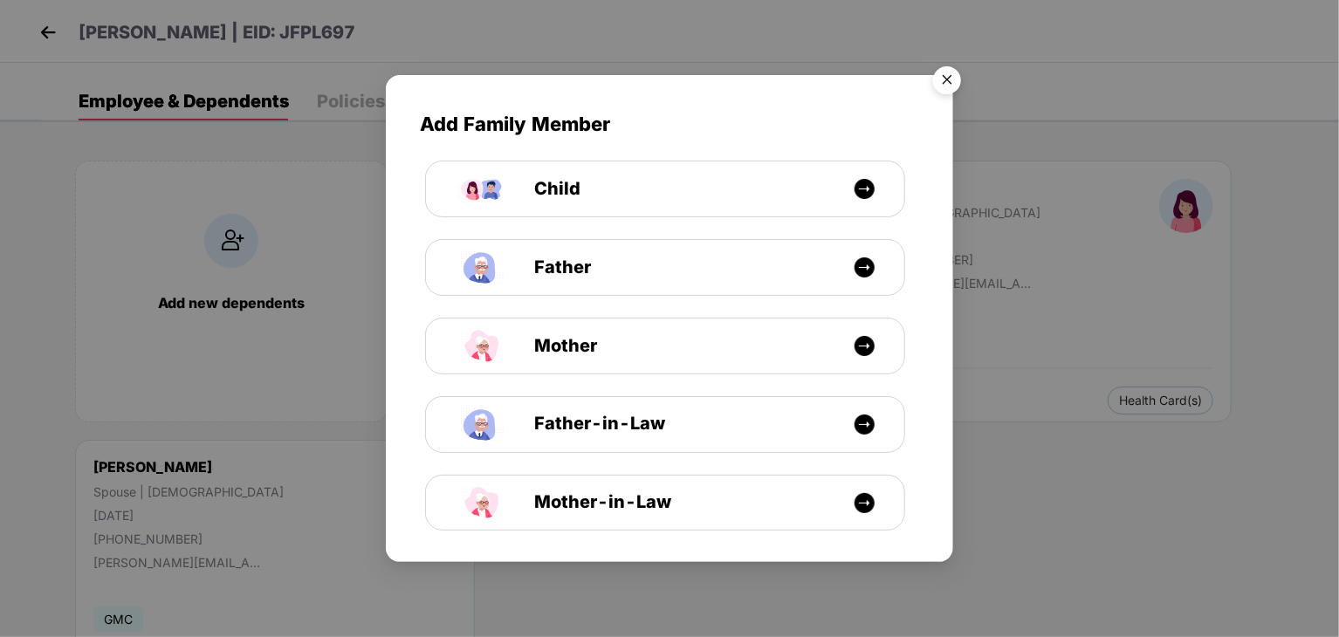
click at [944, 82] on img "Close" at bounding box center [947, 82] width 49 height 49
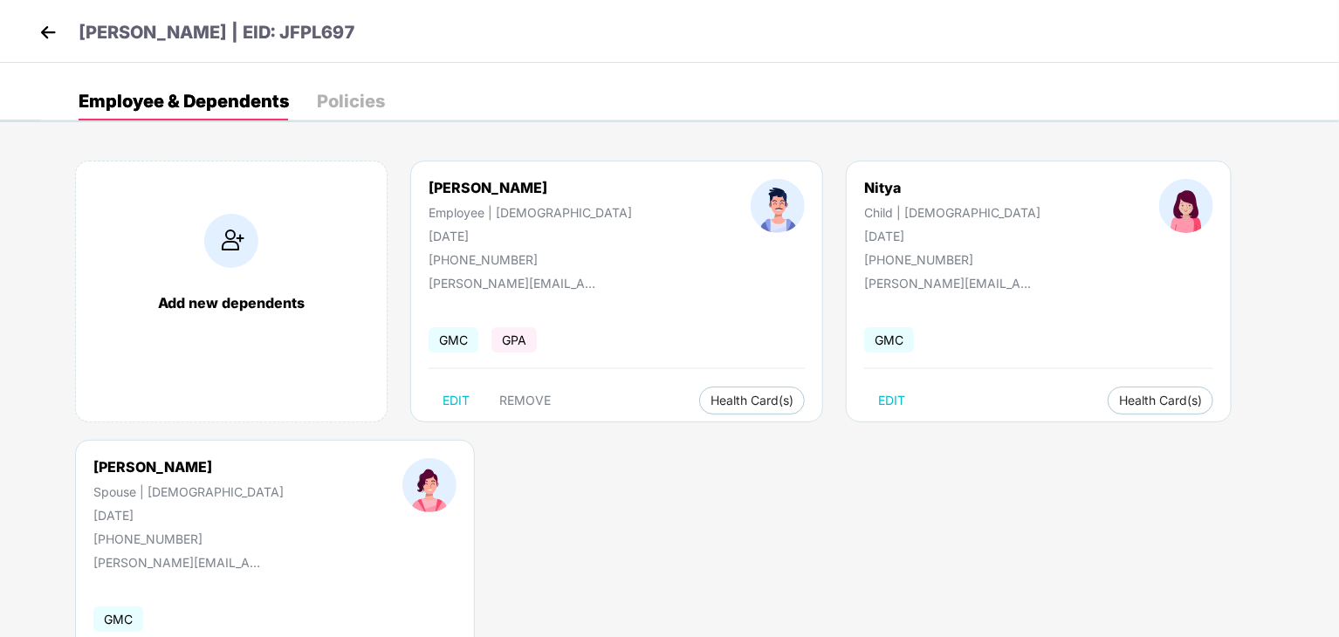
click at [52, 30] on img at bounding box center [48, 32] width 26 height 26
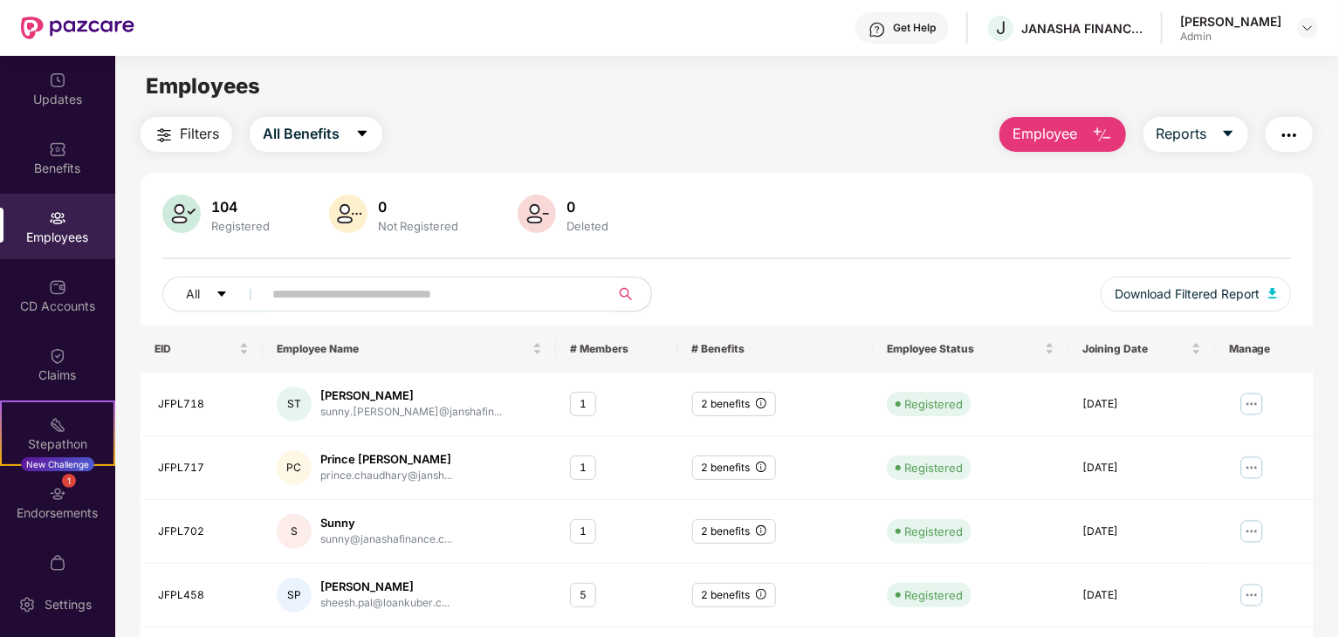
click at [349, 297] on input "text" at bounding box center [428, 294] width 313 height 26
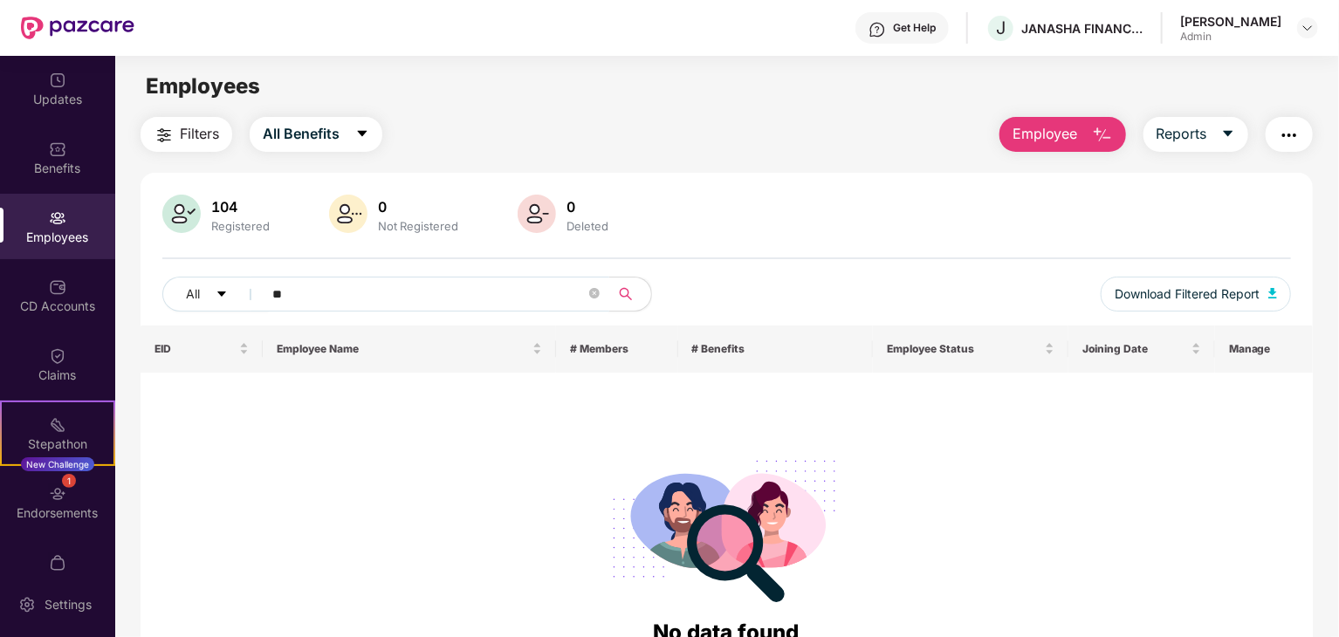
type input "*"
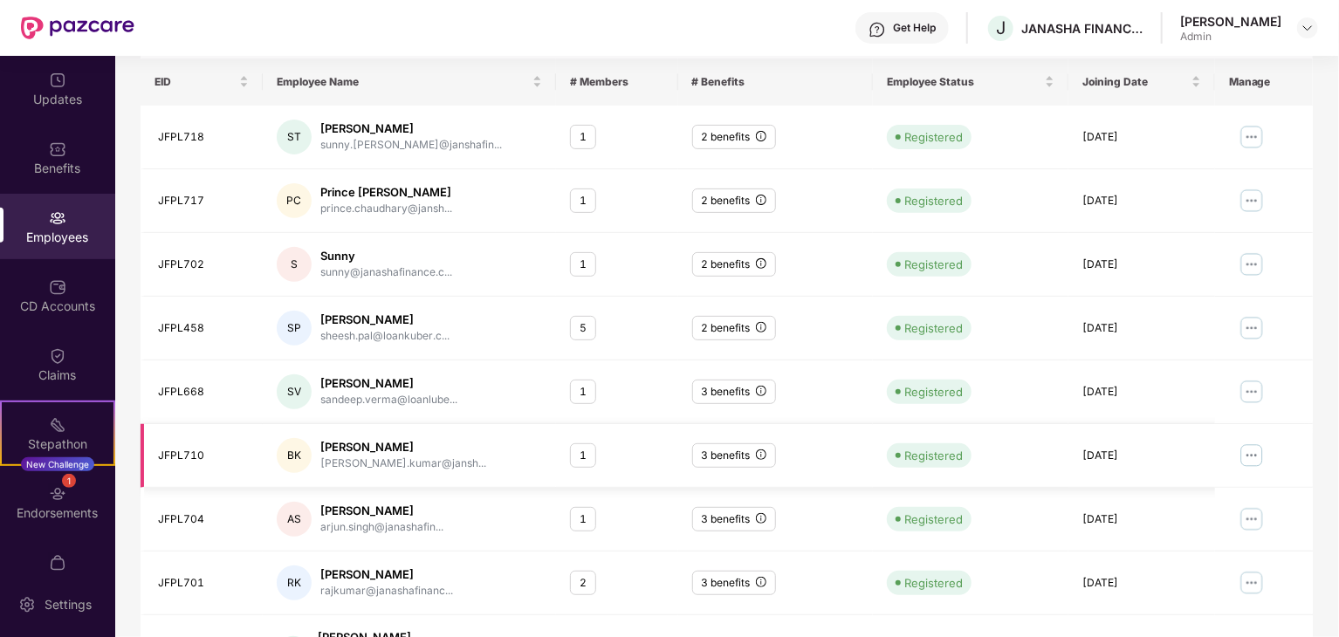
scroll to position [433, 0]
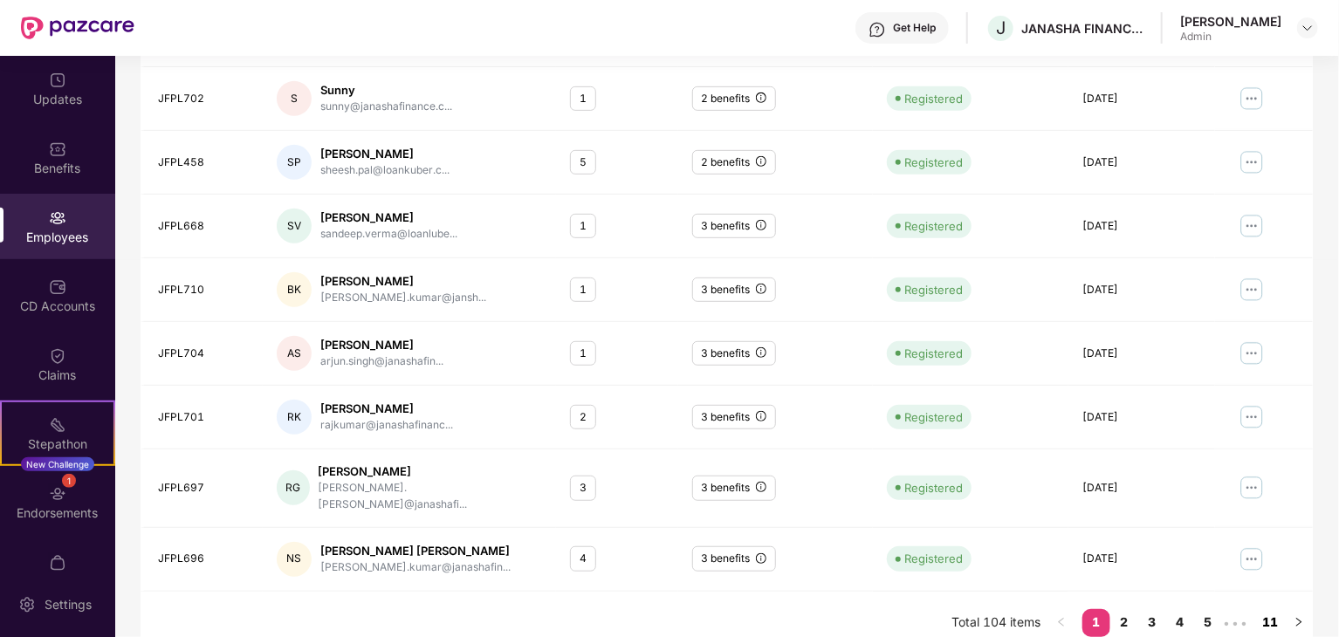
click at [1267, 609] on link "11" at bounding box center [1271, 622] width 28 height 26
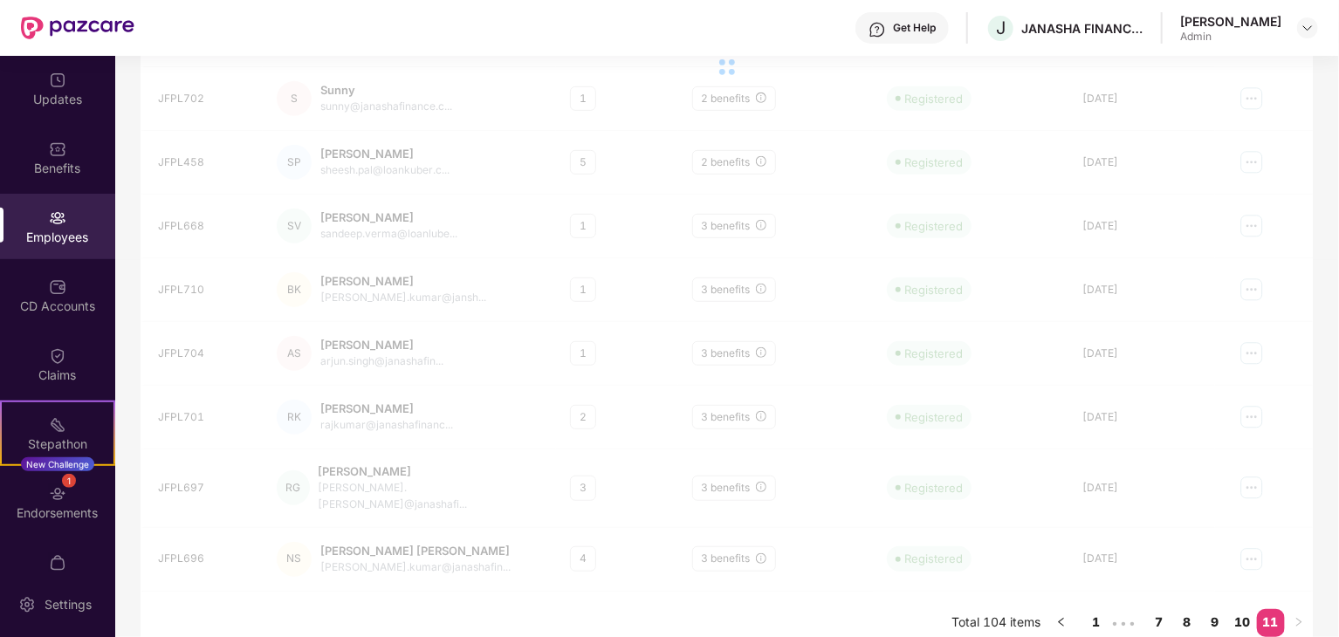
scroll to position [56, 0]
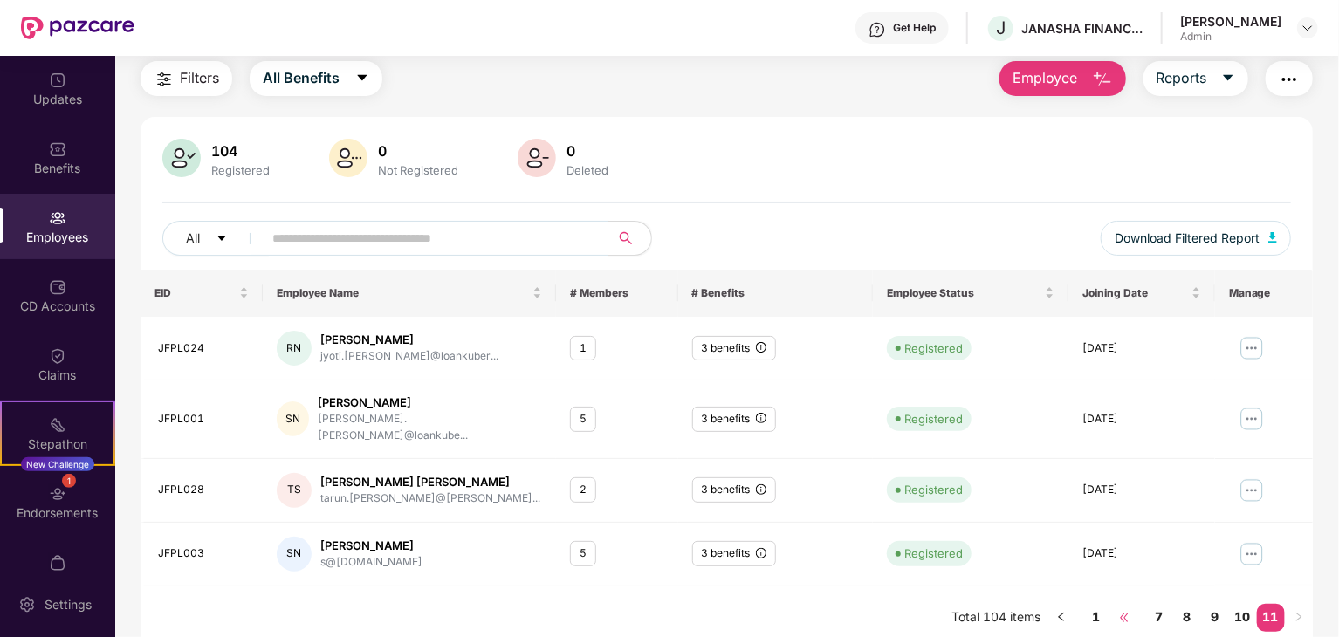
click at [1117, 604] on span "•••" at bounding box center [1124, 618] width 28 height 28
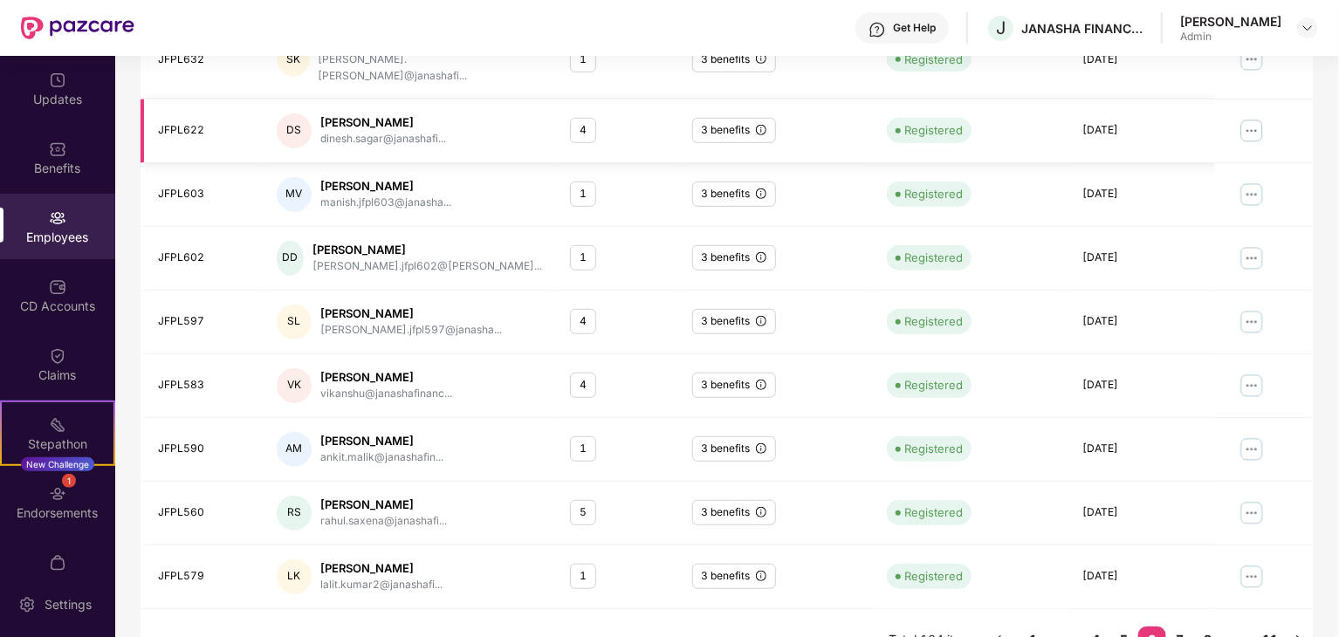
scroll to position [433, 0]
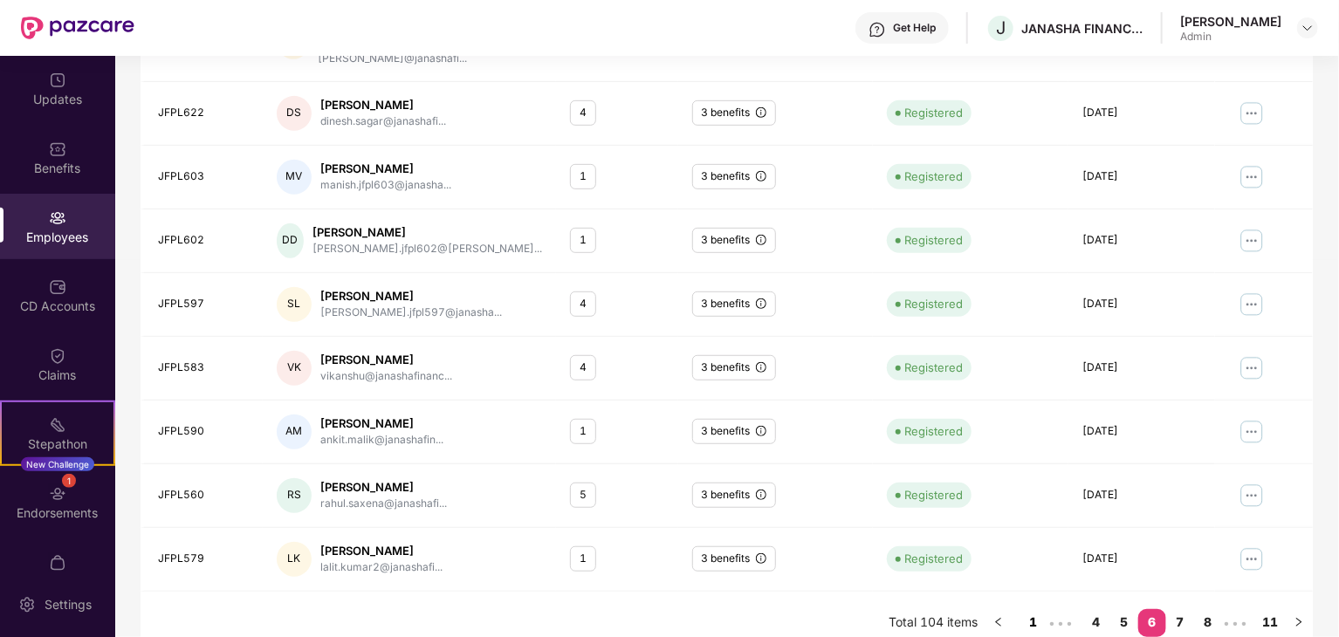
click at [1027, 609] on link "1" at bounding box center [1034, 622] width 28 height 26
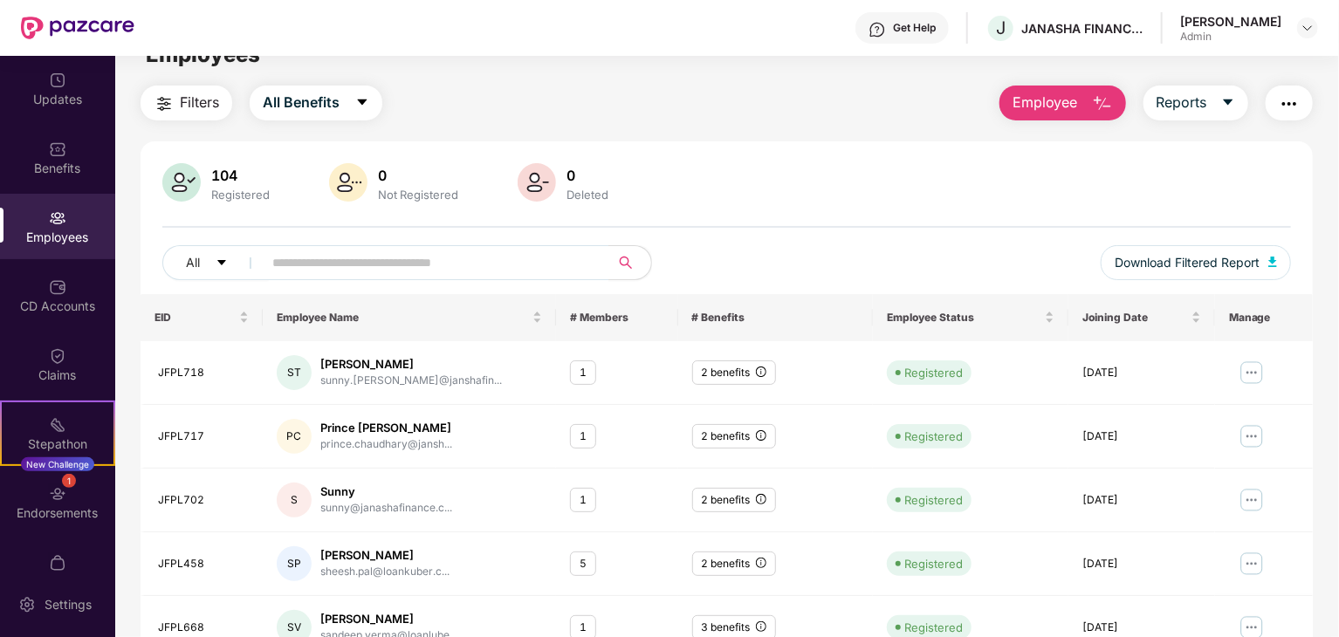
scroll to position [0, 0]
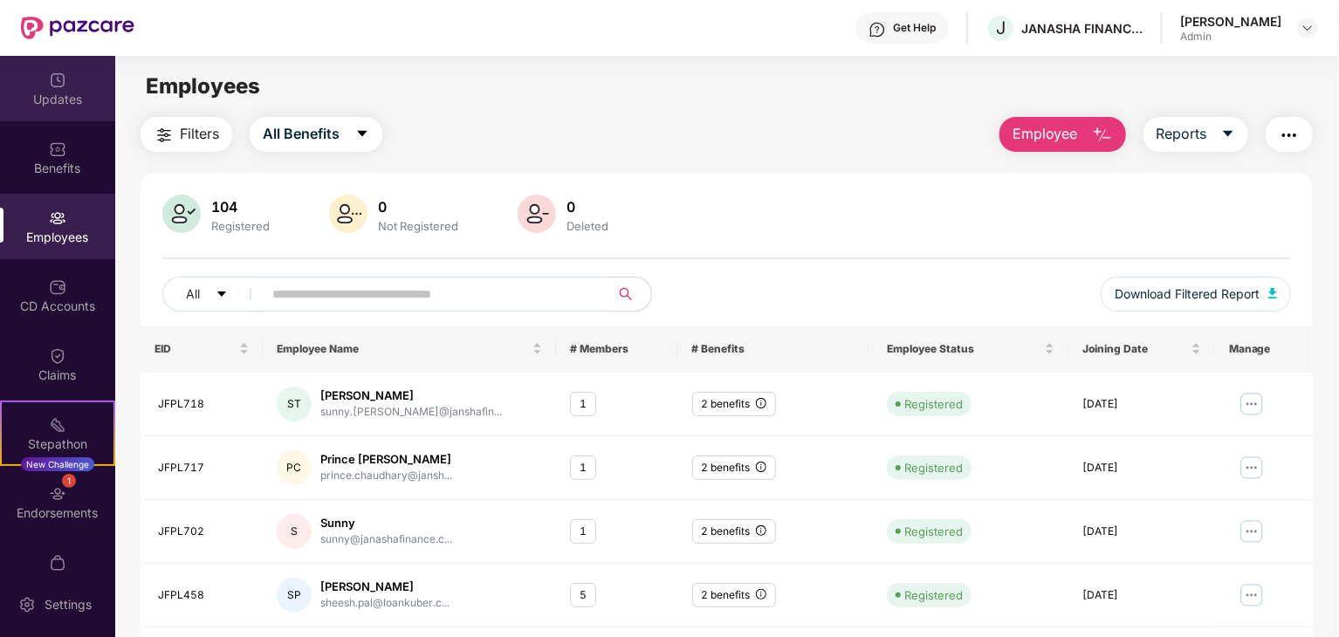
click at [63, 102] on div "Updates" at bounding box center [57, 99] width 115 height 17
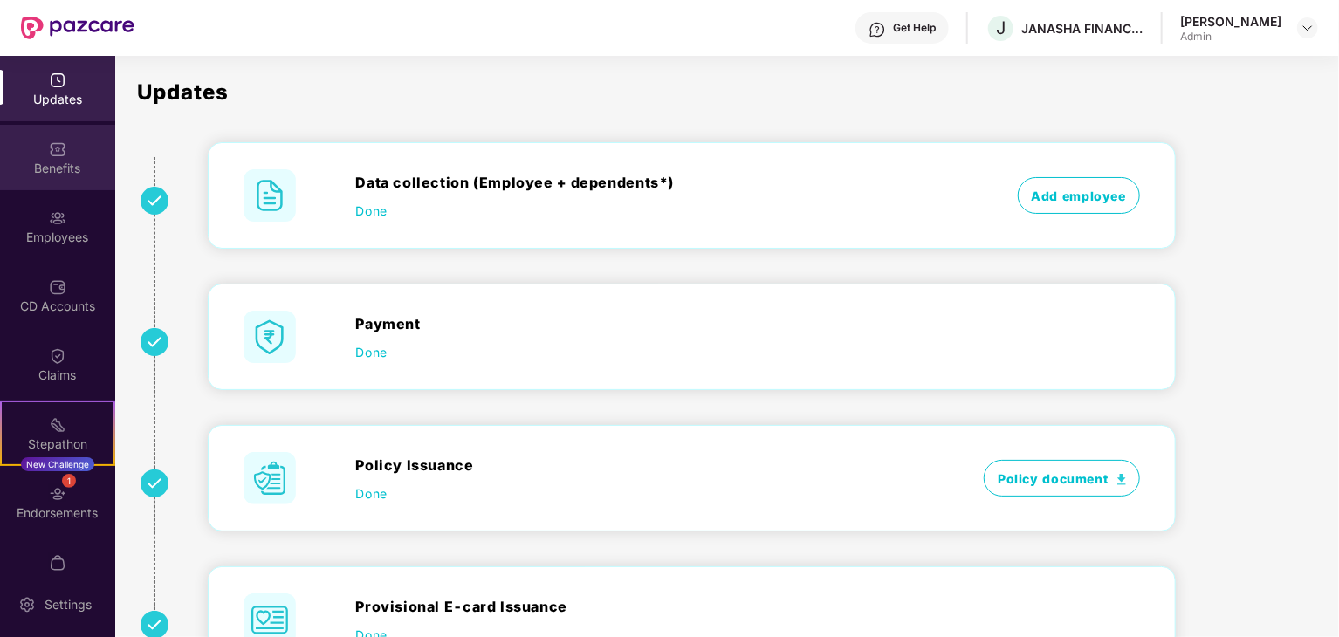
click at [46, 161] on div "Benefits" at bounding box center [57, 168] width 115 height 17
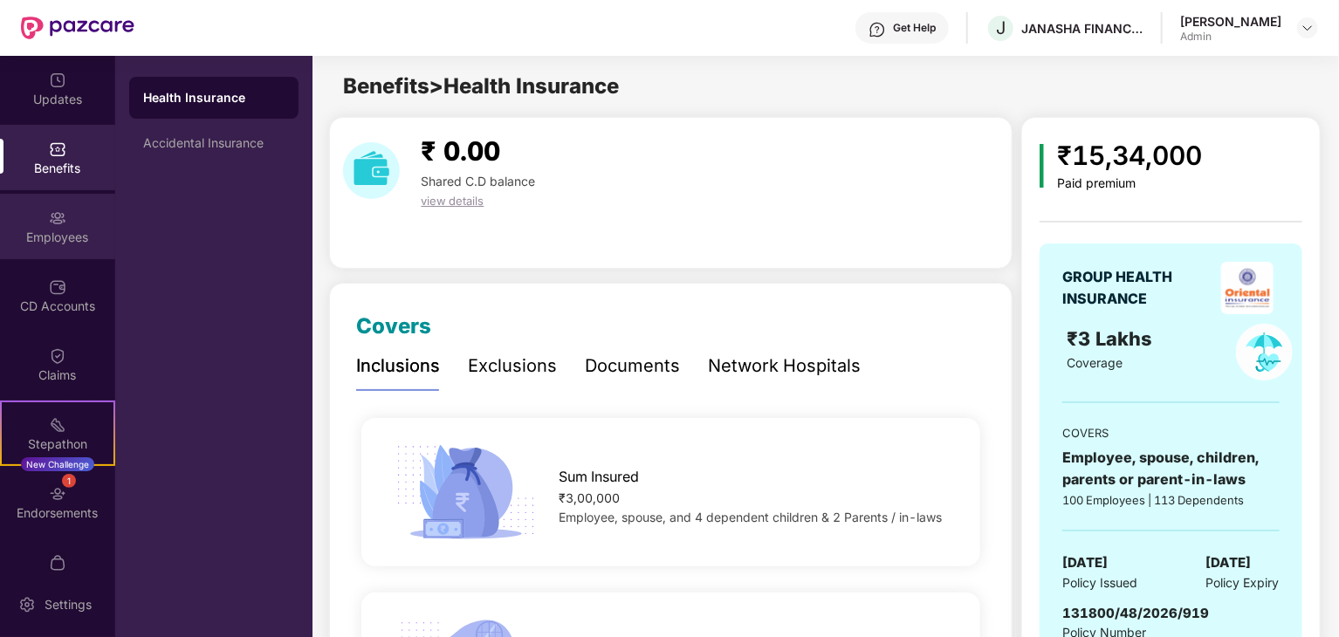
click at [56, 219] on img at bounding box center [57, 217] width 17 height 17
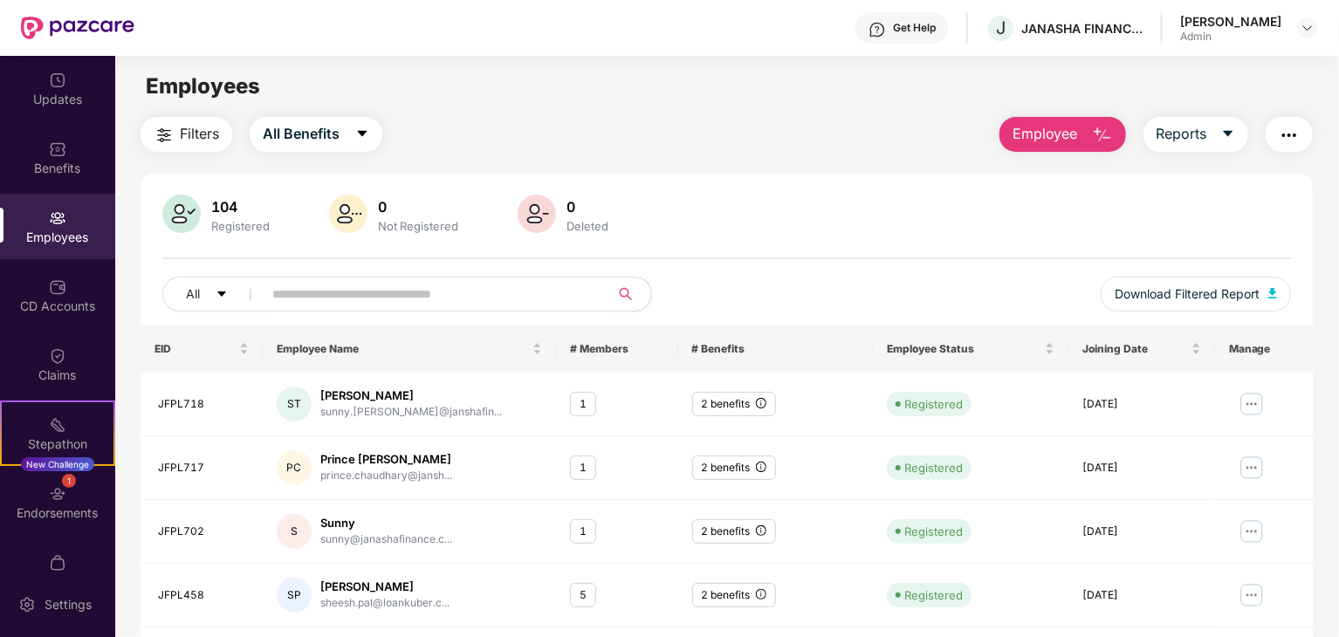
click at [855, 246] on div "104 Registered 0 Not Registered 0 Deleted All Download Filtered Report" at bounding box center [727, 260] width 1172 height 131
click at [855, 241] on div "104 Registered 0 Not Registered 0 Deleted All Download Filtered Report" at bounding box center [727, 260] width 1172 height 131
drag, startPoint x: 566, startPoint y: 221, endPoint x: 612, endPoint y: 228, distance: 46.8
click at [612, 228] on div "0 Deleted" at bounding box center [588, 214] width 56 height 37
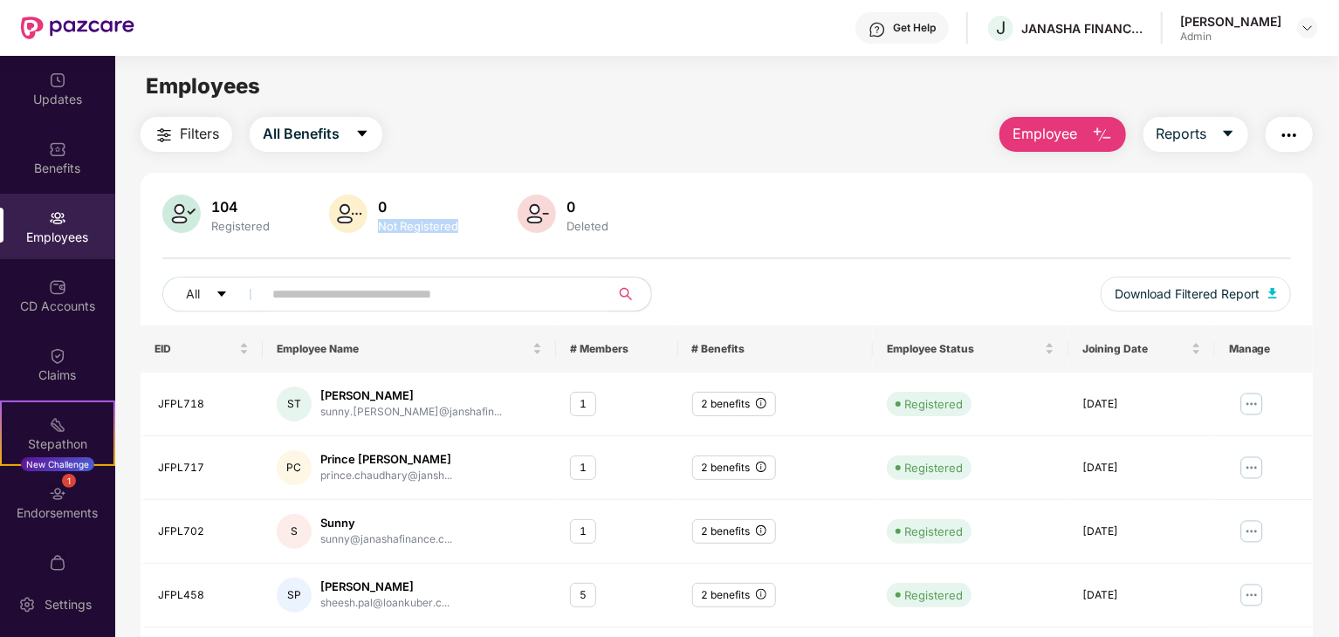
drag, startPoint x: 379, startPoint y: 225, endPoint x: 470, endPoint y: 225, distance: 90.8
click at [470, 225] on div "104 Registered 0 Not Registered 0 Deleted" at bounding box center [726, 216] width 1129 height 42
drag, startPoint x: 211, startPoint y: 224, endPoint x: 266, endPoint y: 227, distance: 55.1
click at [266, 227] on div "Registered" at bounding box center [240, 226] width 65 height 14
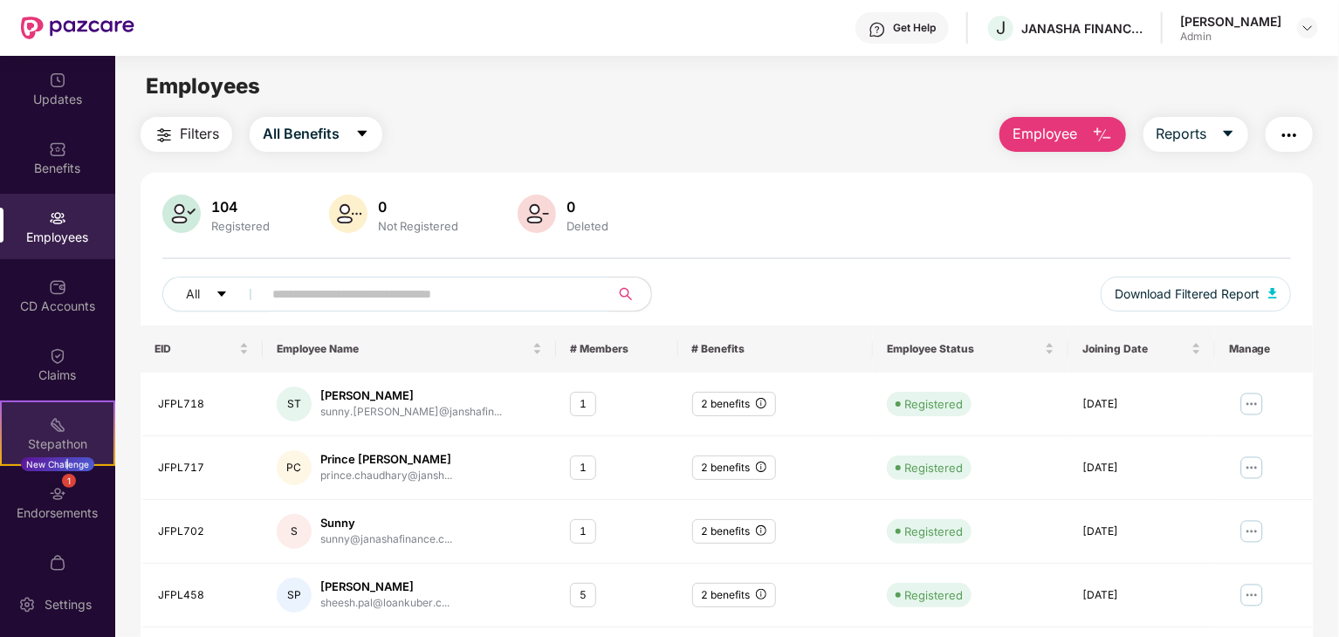
click at [65, 462] on div "New Challenge" at bounding box center [57, 464] width 73 height 14
